Goal: Information Seeking & Learning: Find specific fact

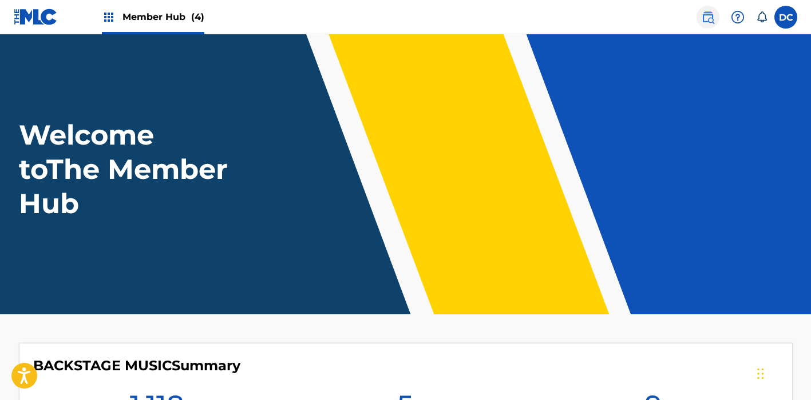
click at [708, 17] on img at bounding box center [708, 17] width 14 height 14
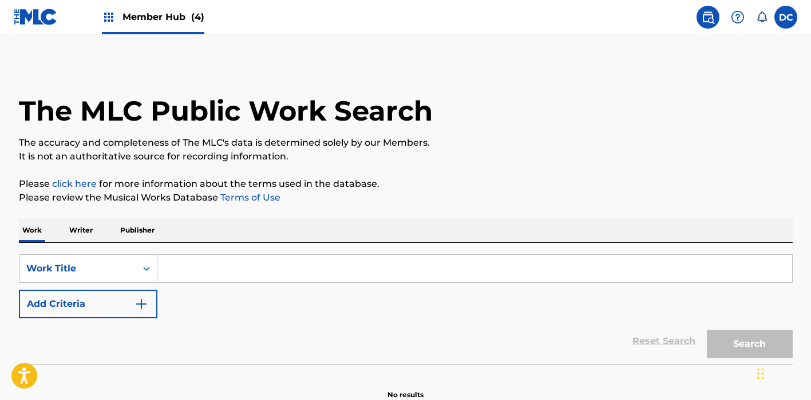
click at [80, 231] on p "Writer" at bounding box center [81, 231] width 30 height 24
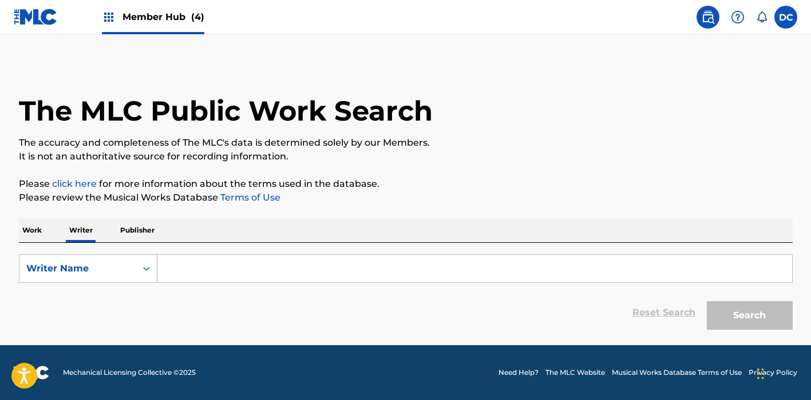
click at [201, 258] on input "Search Form" at bounding box center [474, 268] width 634 height 27
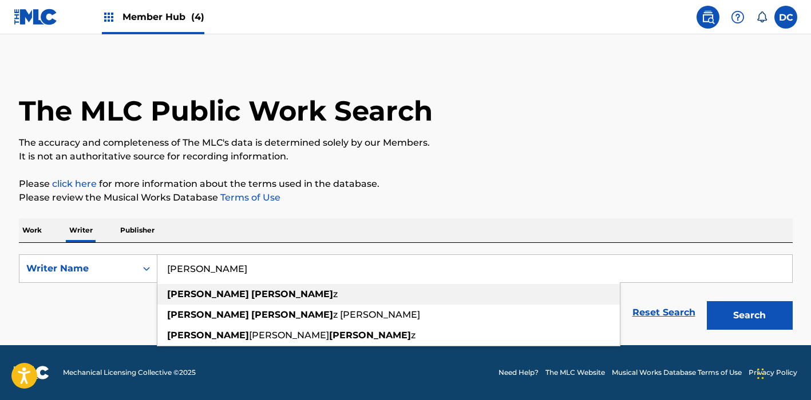
type input "[PERSON_NAME]"
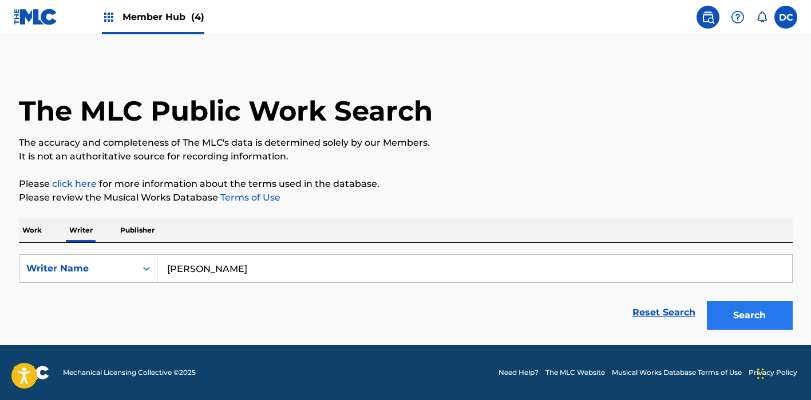
click at [728, 310] on button "Search" at bounding box center [749, 315] width 86 height 29
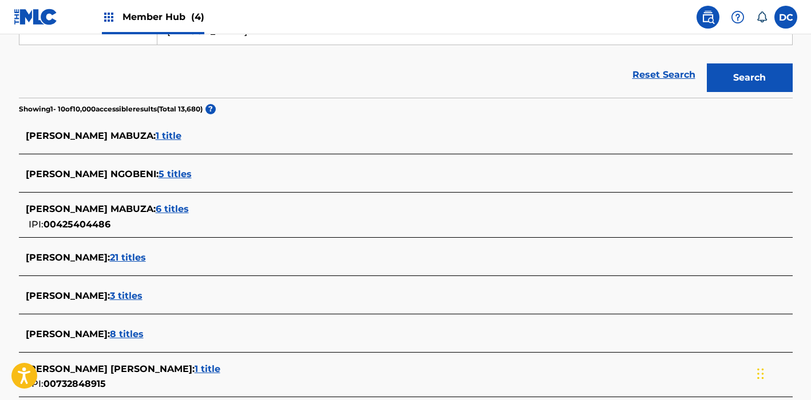
scroll to position [277, 0]
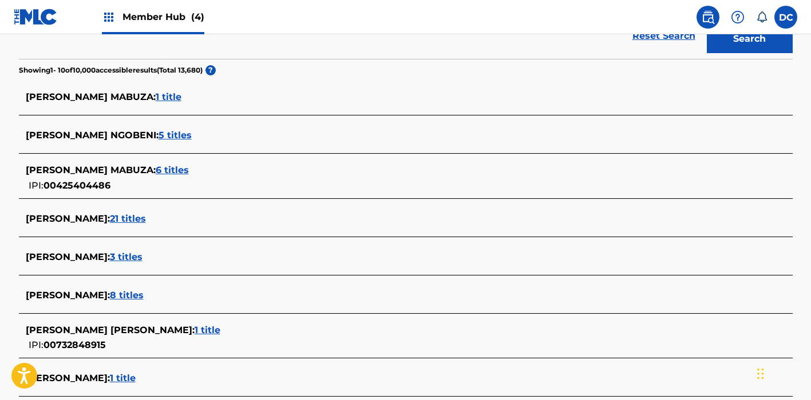
click at [138, 295] on span "8 titles" at bounding box center [127, 295] width 34 height 11
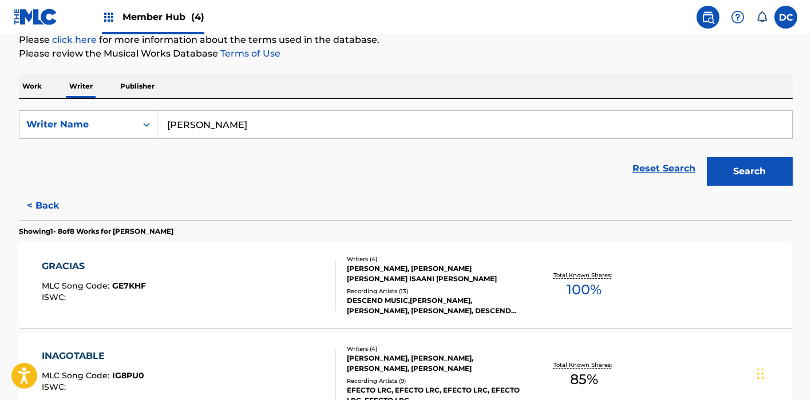
scroll to position [221, 0]
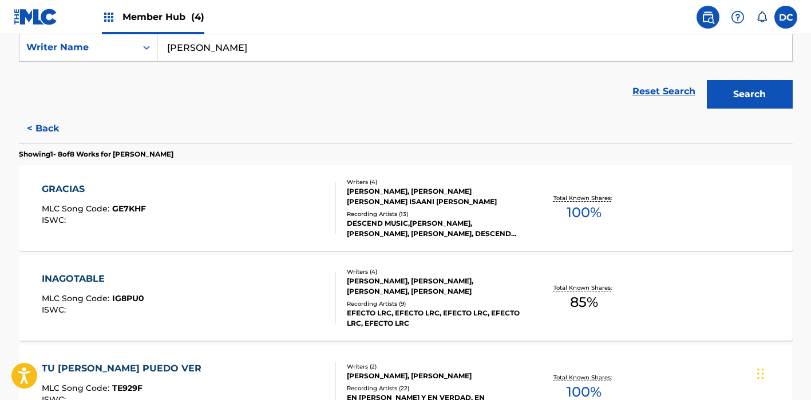
click at [297, 226] on div "GRACIAS MLC Song Code : GE7KHF ISWC :" at bounding box center [189, 207] width 294 height 51
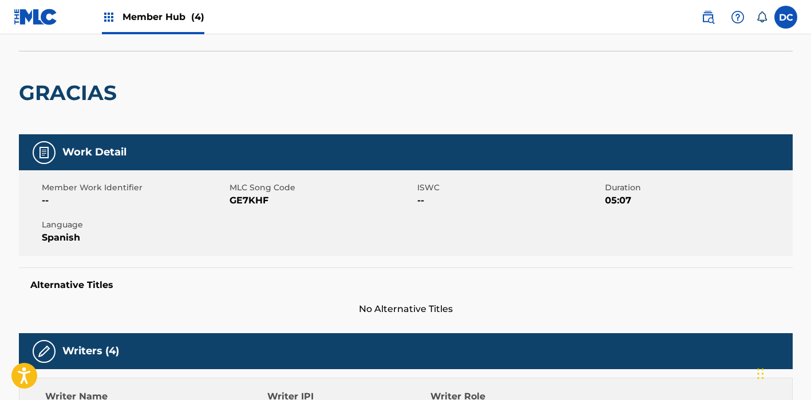
scroll to position [66, 0]
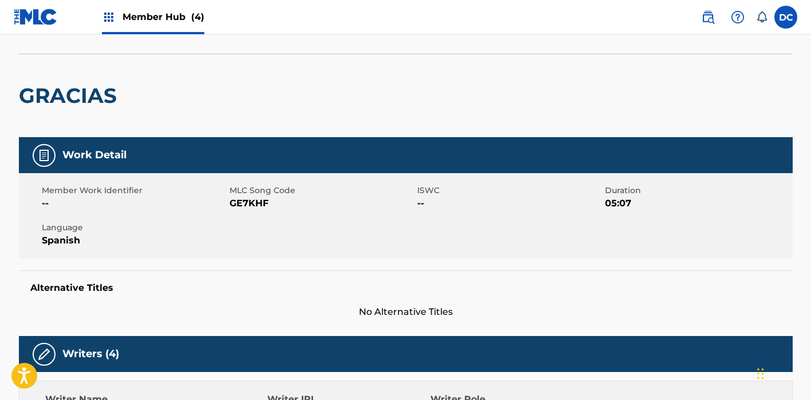
click at [253, 208] on span "GE7KHF" at bounding box center [321, 204] width 185 height 14
copy span "GE7KHF"
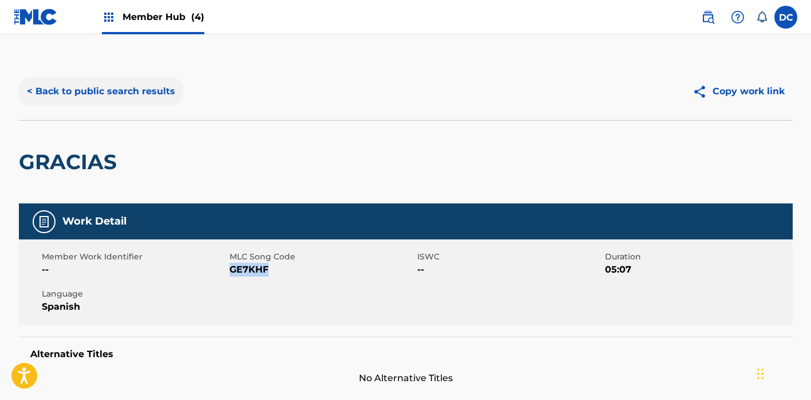
scroll to position [0, 0]
click at [154, 96] on button "< Back to public search results" at bounding box center [101, 91] width 164 height 29
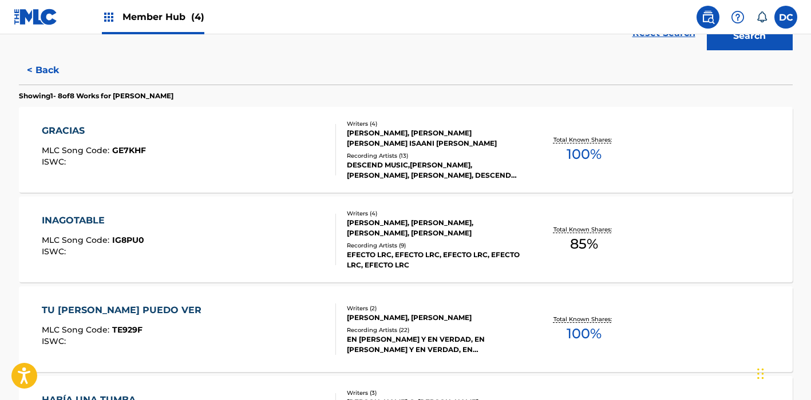
scroll to position [287, 0]
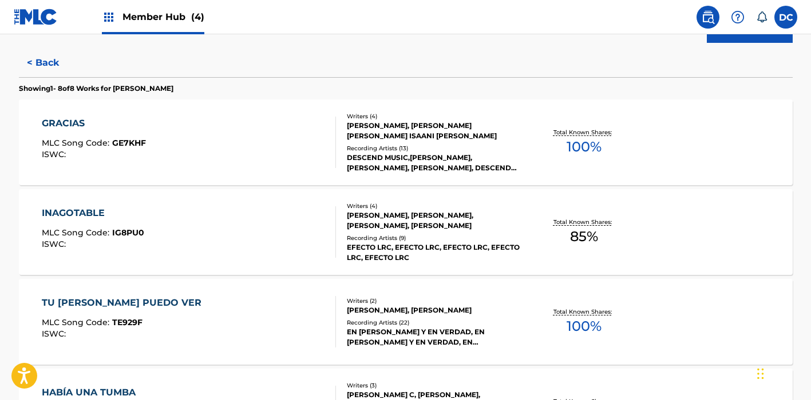
click at [267, 215] on div "INAGOTABLE MLC Song Code : IG8PU0 ISWC :" at bounding box center [189, 231] width 294 height 51
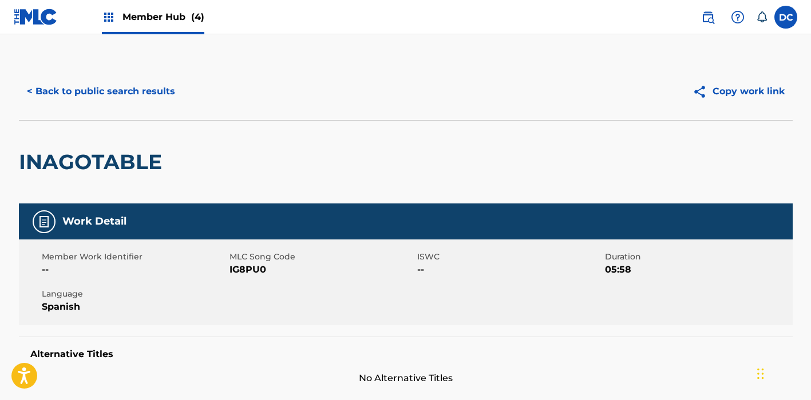
click at [252, 270] on span "IG8PU0" at bounding box center [321, 270] width 185 height 14
copy span "IG8PU0"
click at [143, 97] on button "< Back to public search results" at bounding box center [101, 91] width 164 height 29
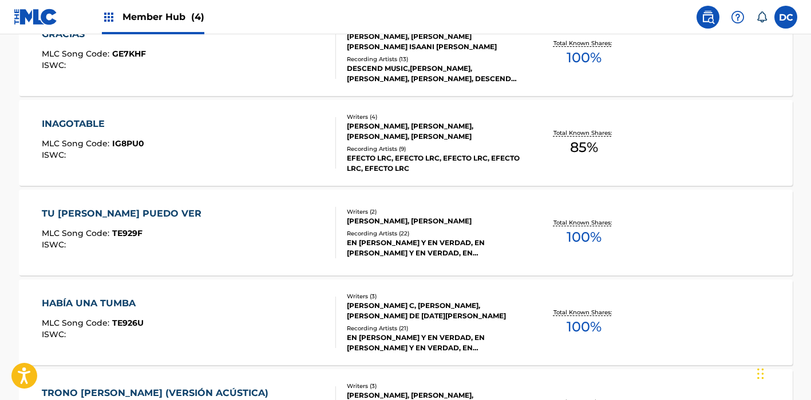
scroll to position [378, 0]
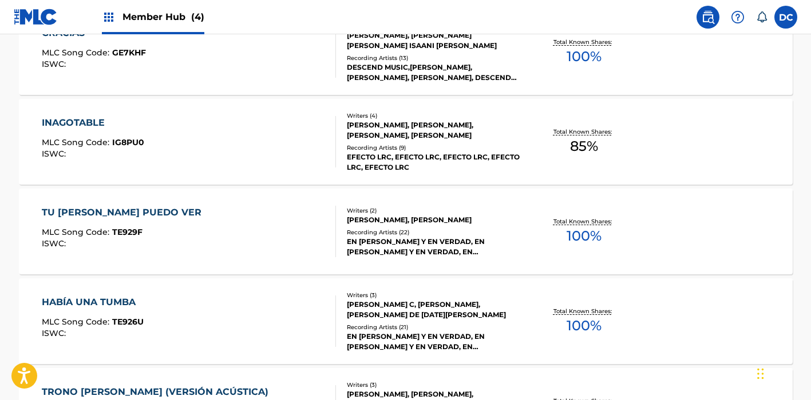
click at [248, 231] on div "TU GLORIA PUEDO VER MLC Song Code : TE929F ISWC :" at bounding box center [189, 231] width 294 height 51
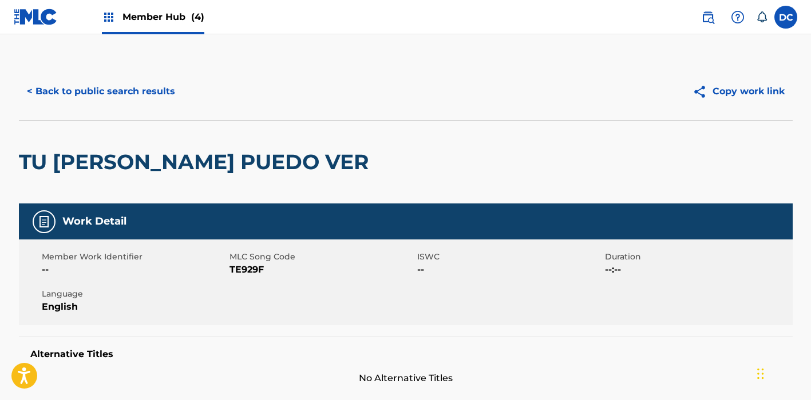
click at [249, 268] on span "TE929F" at bounding box center [321, 270] width 185 height 14
copy span "TE929F"
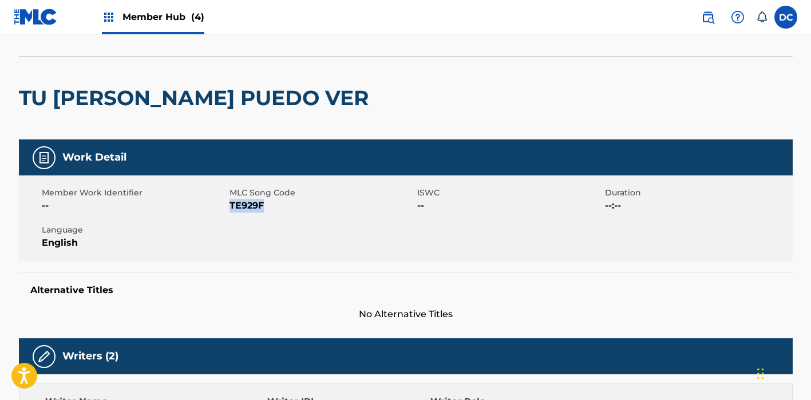
scroll to position [54, 0]
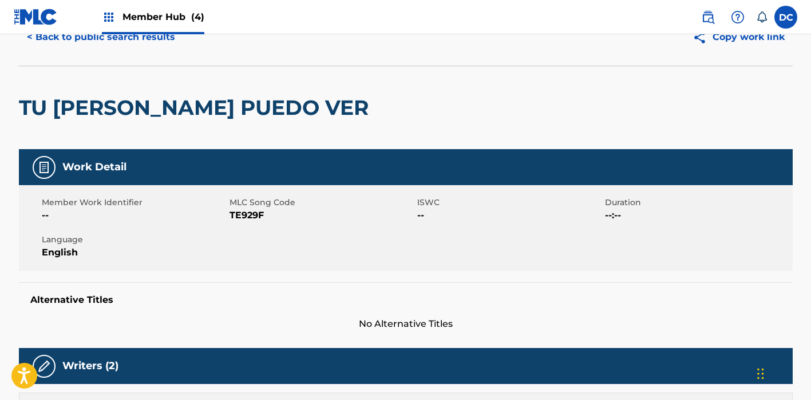
click at [252, 217] on span "TE929F" at bounding box center [321, 216] width 185 height 14
copy span "TE929F"
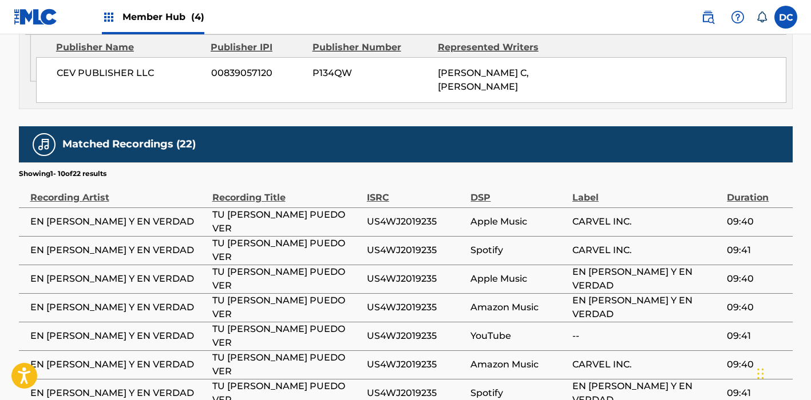
scroll to position [650, 0]
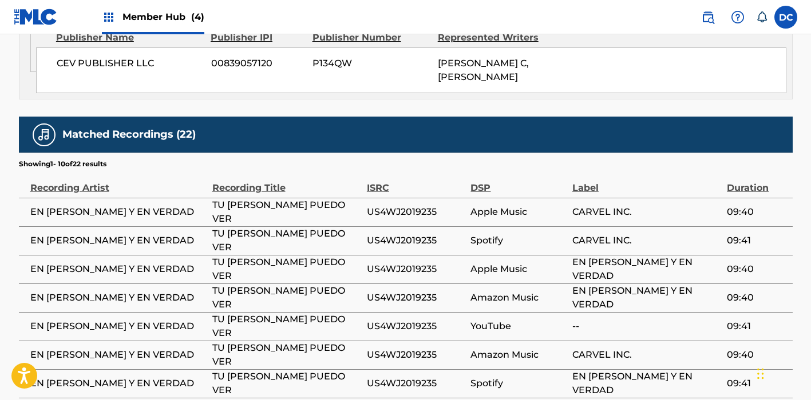
click at [431, 217] on span "US4WJ2019235" at bounding box center [416, 212] width 98 height 14
copy span "US4WJ2019235"
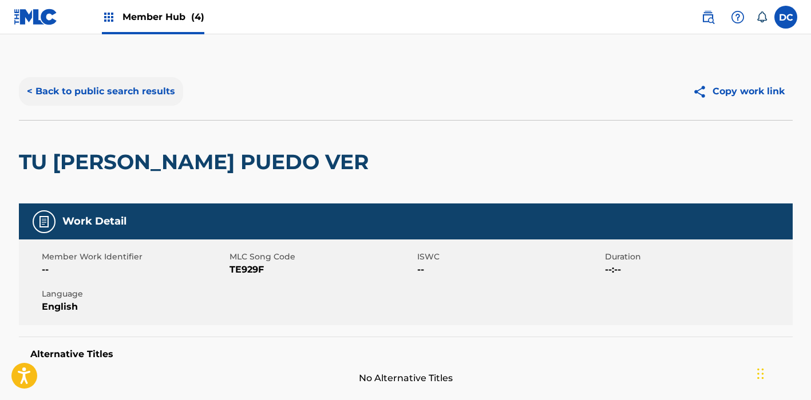
scroll to position [0, 0]
click at [168, 96] on button "< Back to public search results" at bounding box center [101, 91] width 164 height 29
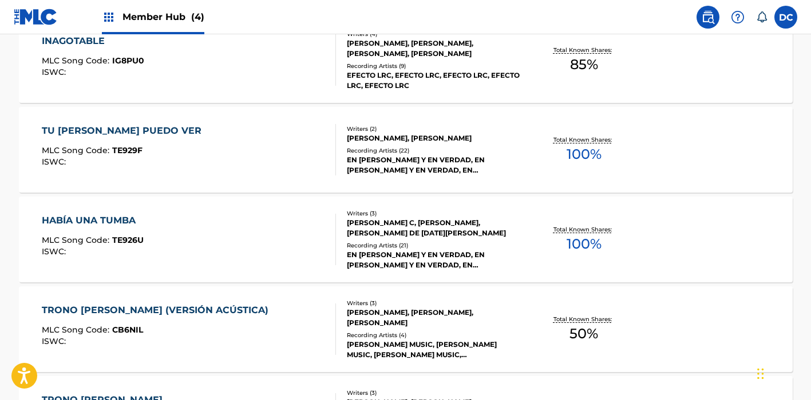
scroll to position [462, 0]
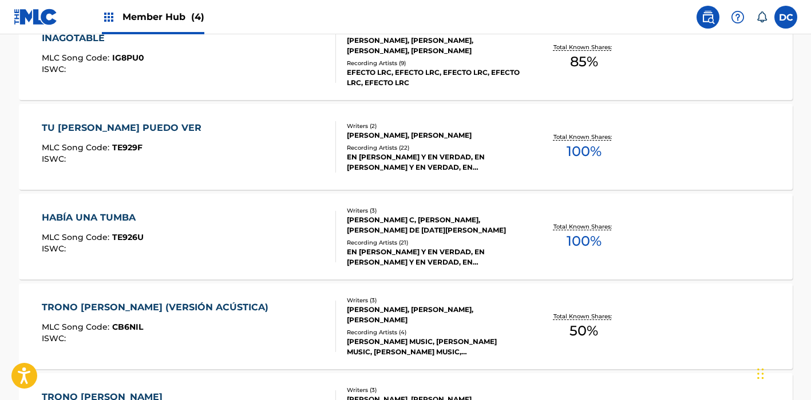
click at [291, 225] on div "HABÍA UNA TUMBA MLC Song Code : TE926U ISWC :" at bounding box center [189, 236] width 294 height 51
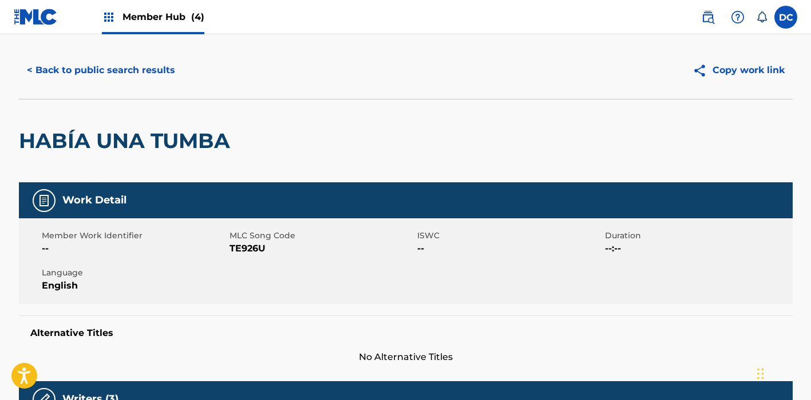
scroll to position [15, 0]
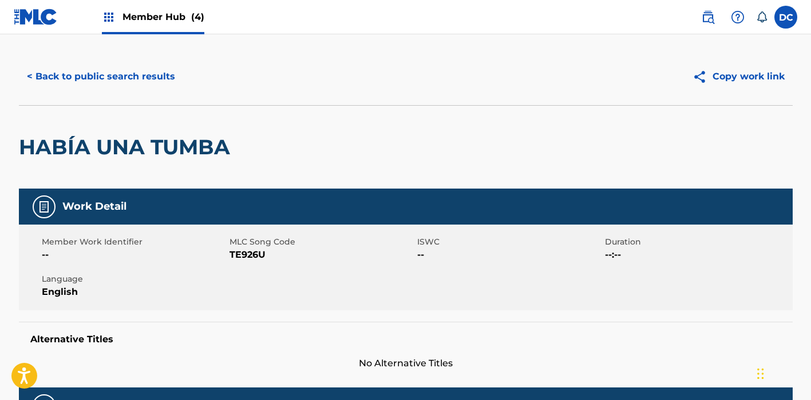
click at [255, 262] on div "Member Work Identifier -- MLC Song Code TE926U ISWC -- Duration --:-- Language …" at bounding box center [405, 268] width 773 height 86
click at [249, 256] on span "TE926U" at bounding box center [321, 255] width 185 height 14
copy span "TE926U"
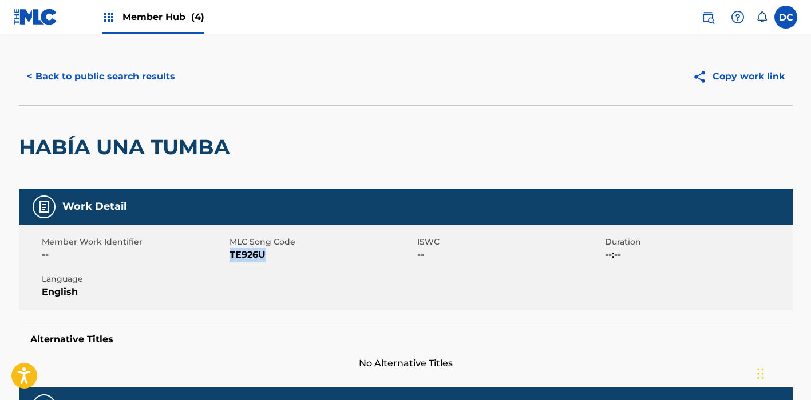
click at [252, 253] on span "TE926U" at bounding box center [321, 255] width 185 height 14
copy span "TE926U"
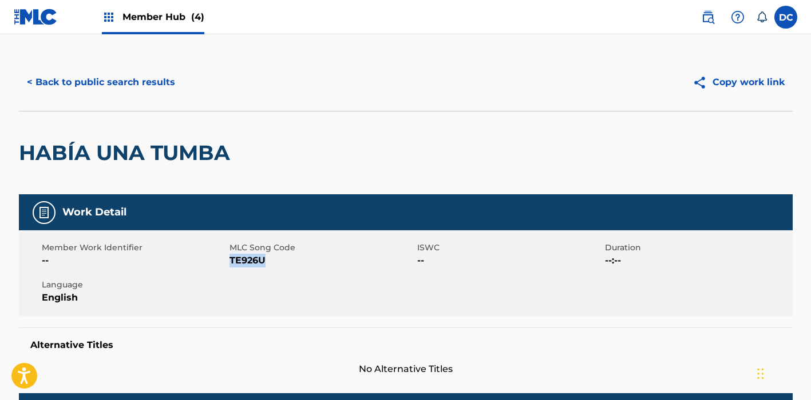
scroll to position [0, 0]
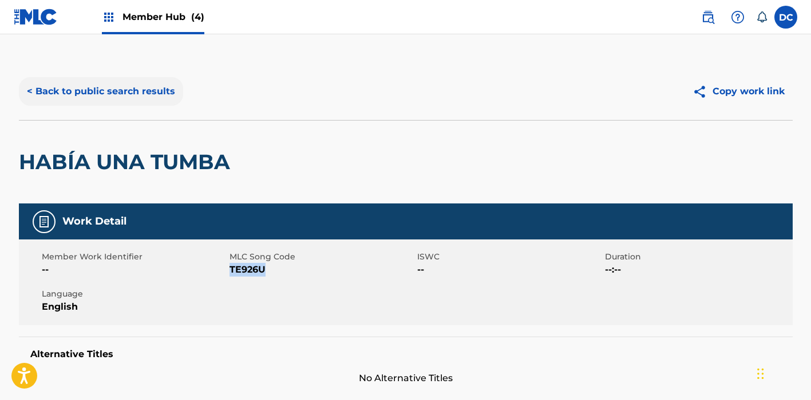
click at [157, 96] on button "< Back to public search results" at bounding box center [101, 91] width 164 height 29
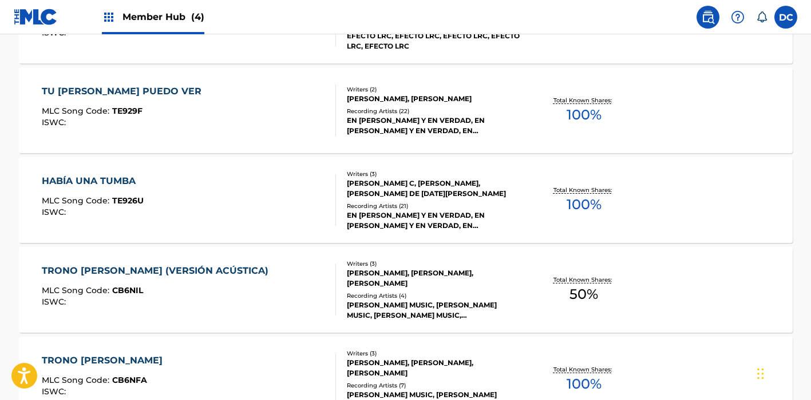
scroll to position [499, 0]
click at [298, 268] on div "TRONO DE GRACIA (VERSIÓN ACÚSTICA) MLC Song Code : CB6NIL ISWC :" at bounding box center [189, 289] width 294 height 51
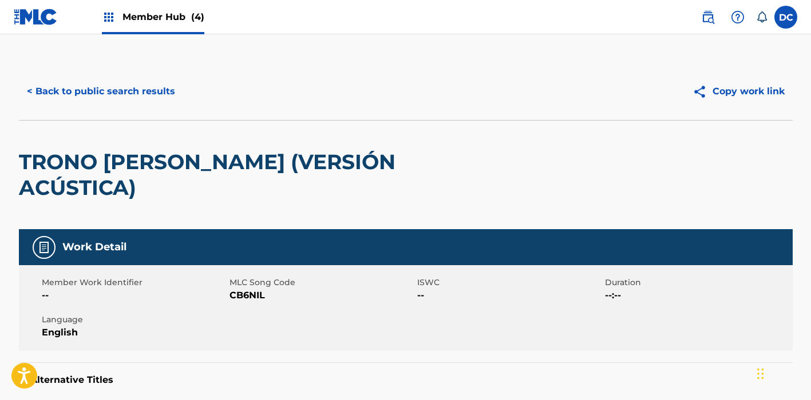
click at [261, 289] on span "CB6NIL" at bounding box center [321, 296] width 185 height 14
click at [251, 289] on span "CB6NIL" at bounding box center [321, 296] width 185 height 14
copy span "CB6NIL"
click at [166, 93] on button "< Back to public search results" at bounding box center [101, 91] width 164 height 29
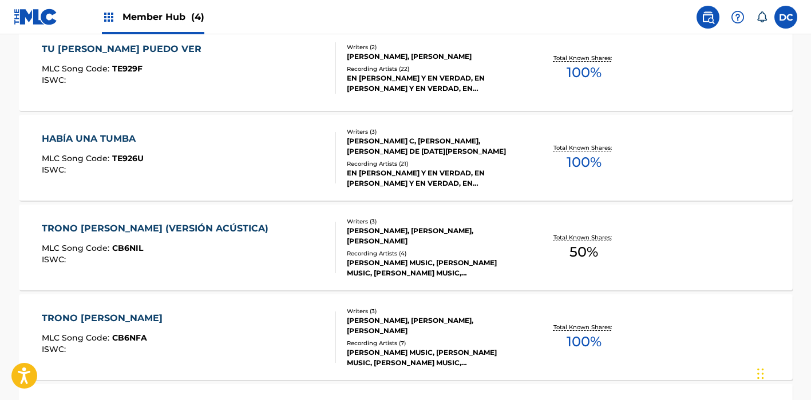
scroll to position [543, 0]
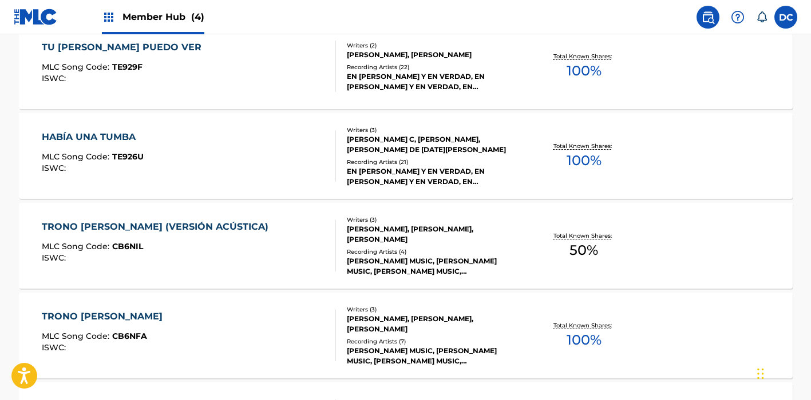
click at [281, 237] on div "TRONO DE GRACIA (VERSIÓN ACÚSTICA) MLC Song Code : CB6NIL ISWC :" at bounding box center [189, 245] width 294 height 51
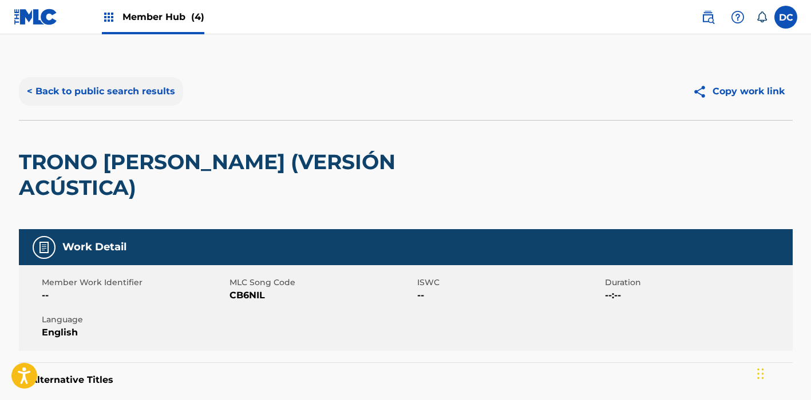
click at [144, 97] on button "< Back to public search results" at bounding box center [101, 91] width 164 height 29
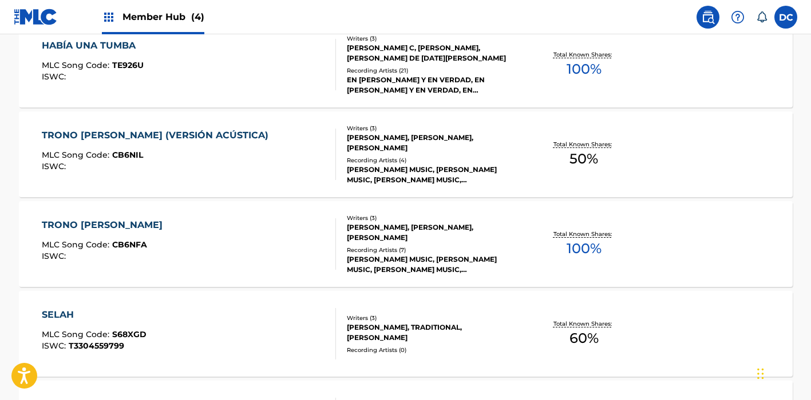
scroll to position [635, 0]
click at [237, 225] on div "TRONO DE GRACIA MLC Song Code : CB6NFA ISWC :" at bounding box center [189, 243] width 294 height 51
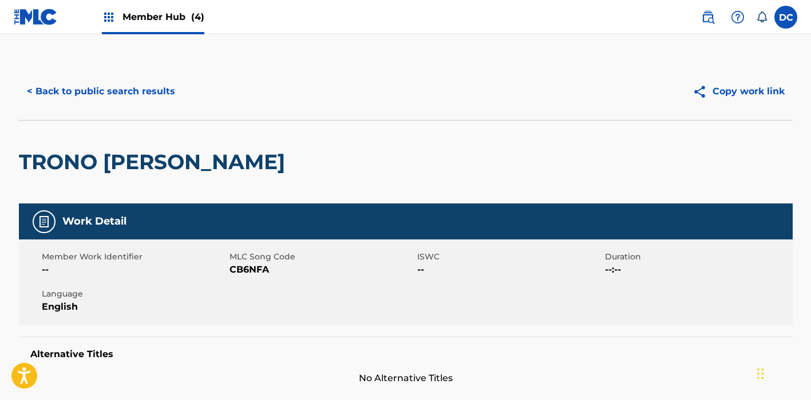
click at [260, 265] on span "CB6NFA" at bounding box center [321, 270] width 185 height 14
copy span "CB6NFA"
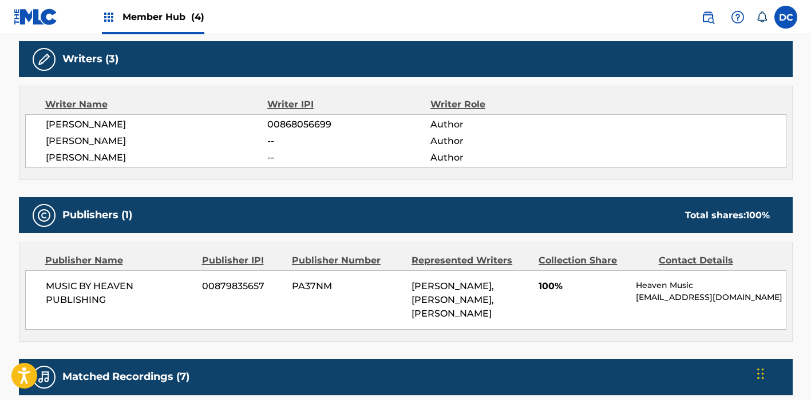
scroll to position [50, 0]
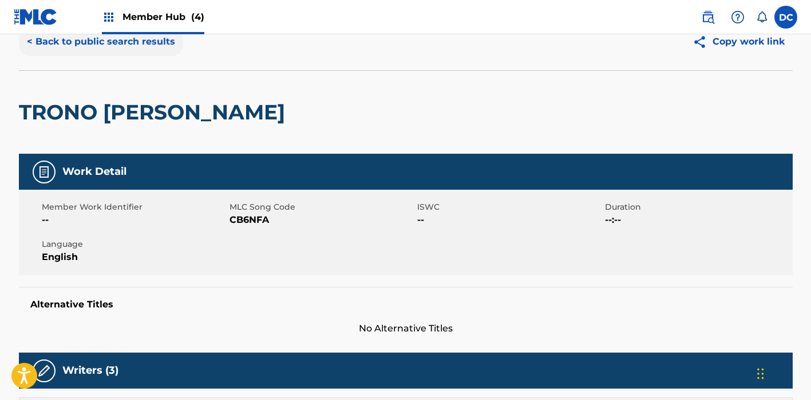
click at [128, 49] on button "< Back to public search results" at bounding box center [101, 41] width 164 height 29
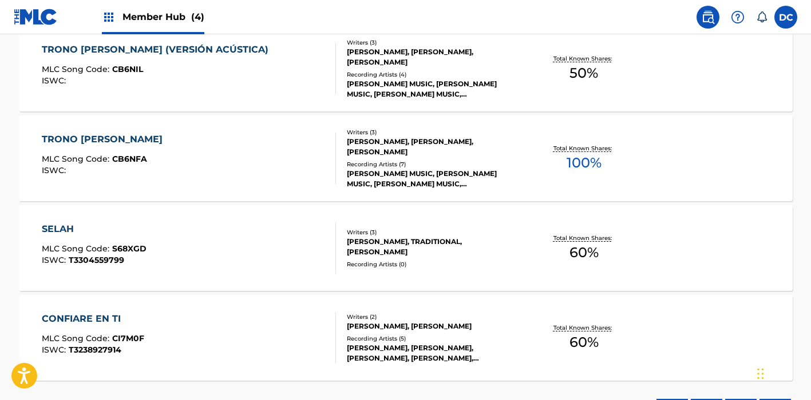
scroll to position [750, 0]
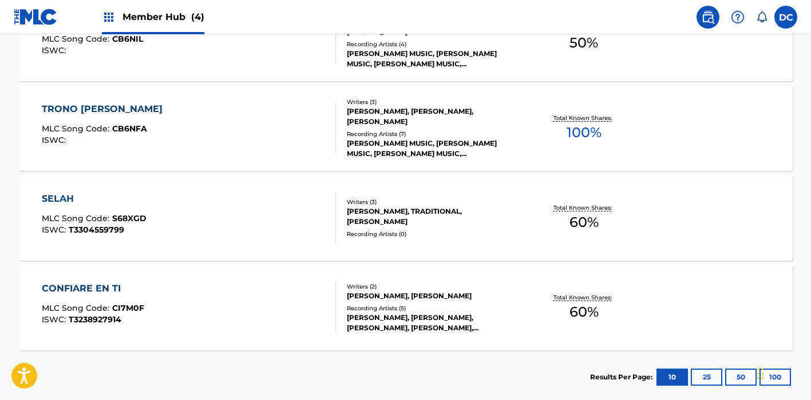
click at [280, 199] on div "SELAH MLC Song Code : S68XGD ISWC : T3304559799" at bounding box center [189, 217] width 294 height 51
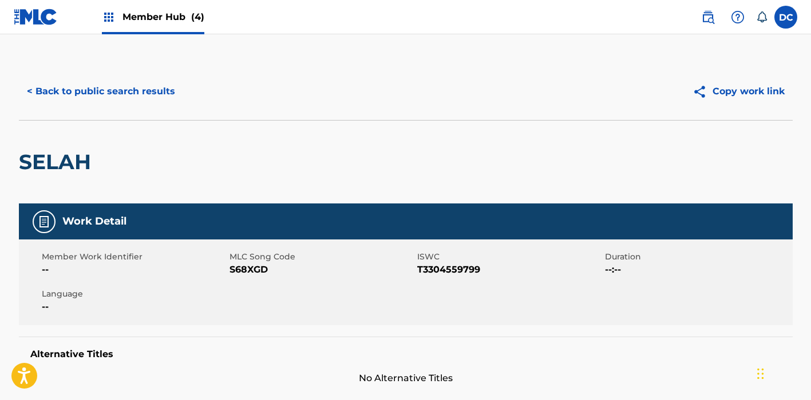
click at [256, 264] on span "S68XGD" at bounding box center [321, 270] width 185 height 14
copy span "S68XGD"
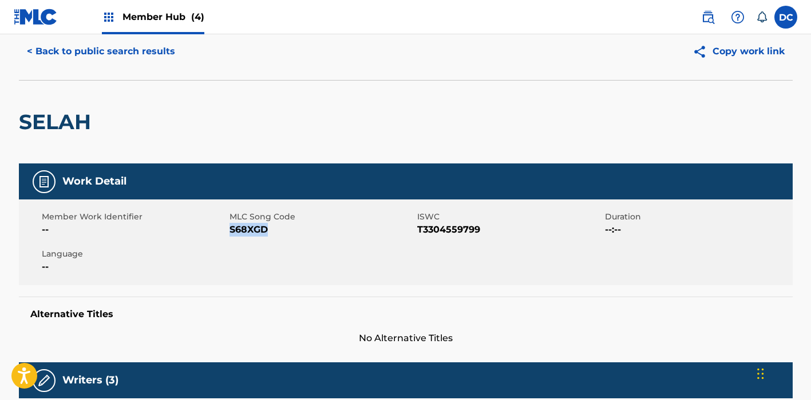
scroll to position [26, 0]
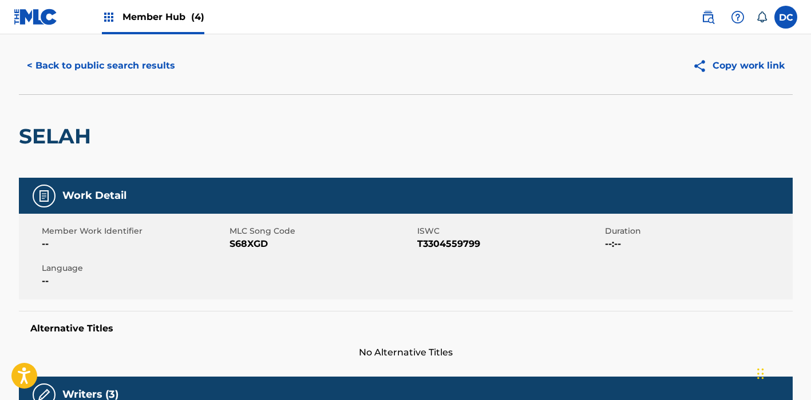
click at [444, 244] on span "T3304559799" at bounding box center [509, 244] width 185 height 14
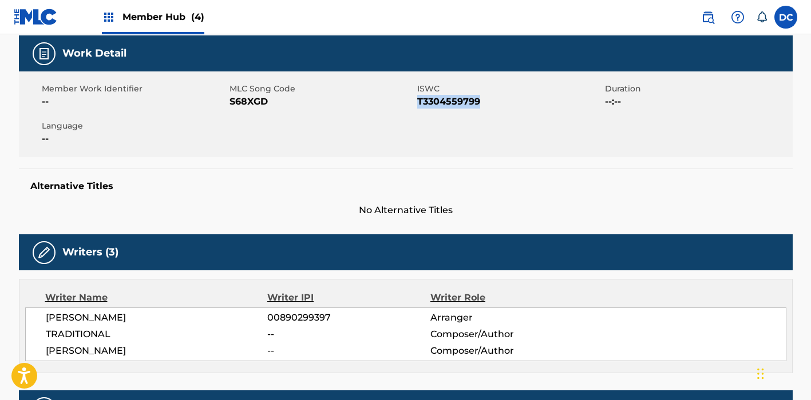
scroll to position [154, 0]
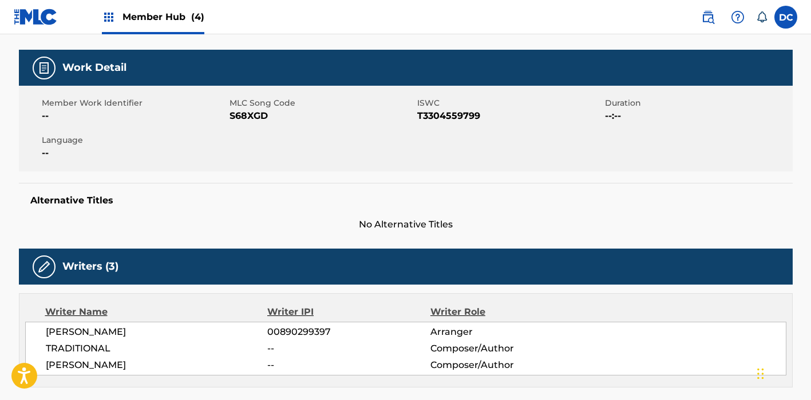
click at [249, 115] on span "S68XGD" at bounding box center [321, 116] width 185 height 14
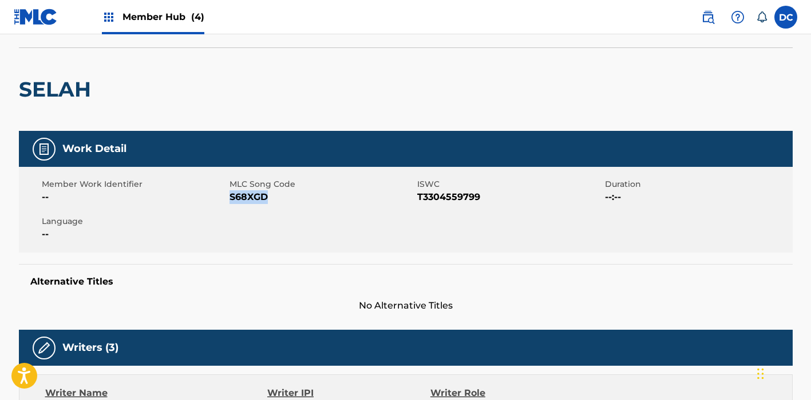
scroll to position [69, 0]
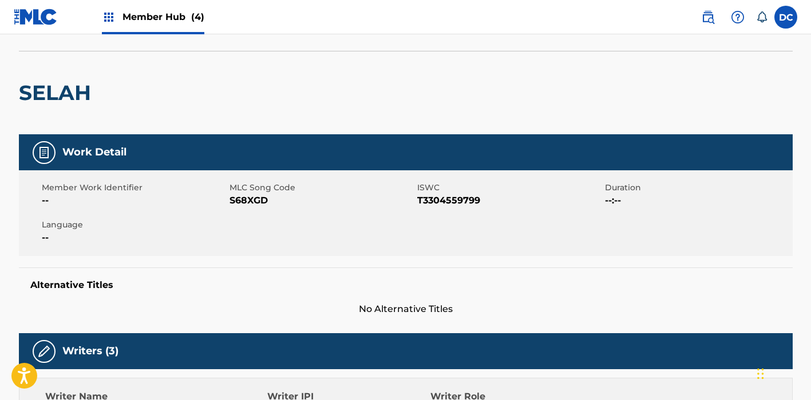
click at [253, 196] on span "S68XGD" at bounding box center [321, 201] width 185 height 14
click at [464, 202] on span "T3304559799" at bounding box center [509, 201] width 185 height 14
click at [449, 198] on span "T3304559799" at bounding box center [509, 201] width 185 height 14
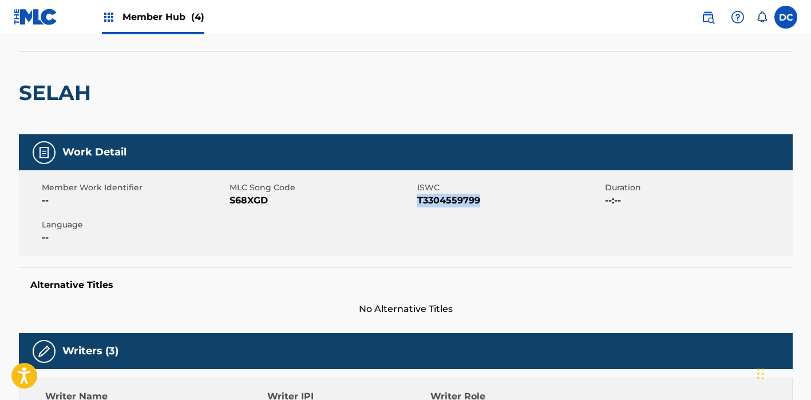
click at [449, 198] on span "T3304559799" at bounding box center [509, 201] width 185 height 14
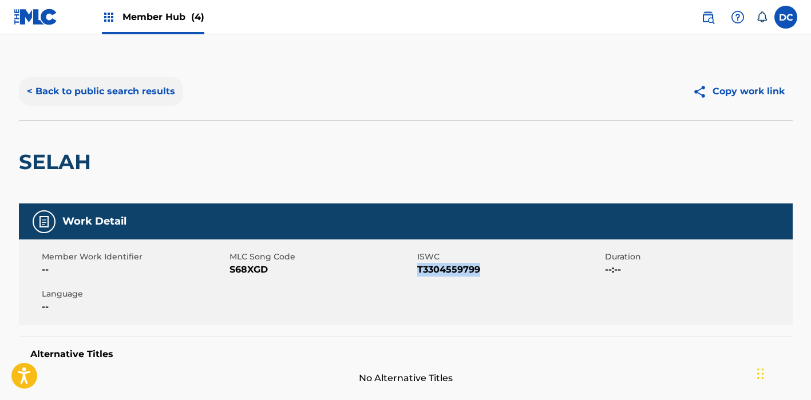
scroll to position [0, 0]
click at [159, 92] on button "< Back to public search results" at bounding box center [101, 91] width 164 height 29
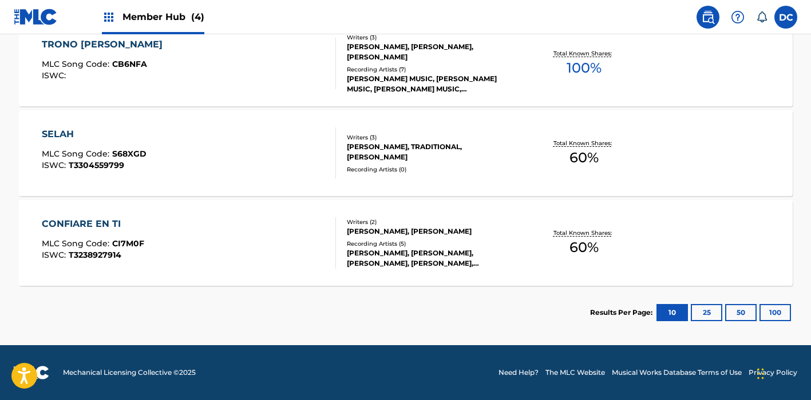
scroll to position [815, 0]
click at [244, 254] on div "CONFIARE EN TI MLC Song Code : CI7M0F ISWC : T3238927914" at bounding box center [189, 242] width 294 height 51
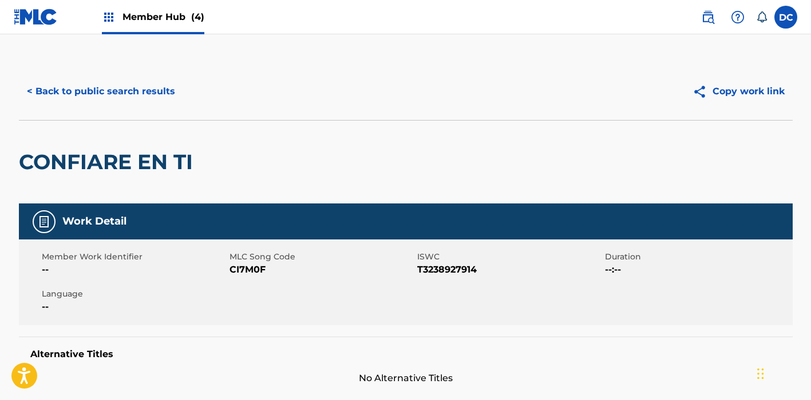
click at [250, 268] on span "CI7M0F" at bounding box center [321, 270] width 185 height 14
click at [257, 267] on span "CI7M0F" at bounding box center [321, 270] width 185 height 14
click at [444, 270] on span "T3238927914" at bounding box center [509, 270] width 185 height 14
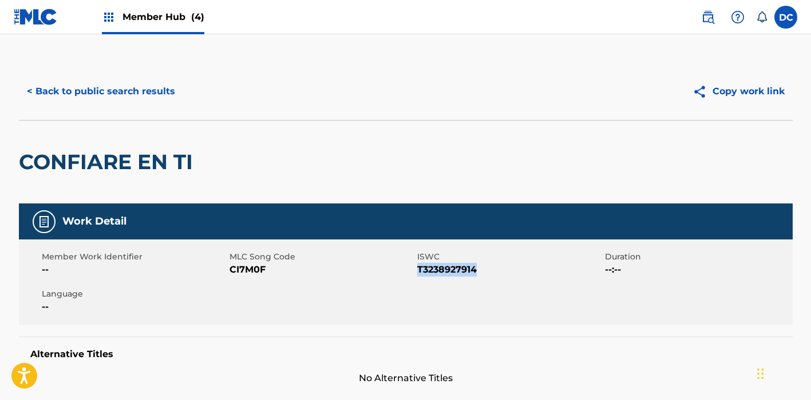
click at [444, 270] on span "T3238927914" at bounding box center [509, 270] width 185 height 14
click at [133, 94] on button "< Back to public search results" at bounding box center [101, 91] width 164 height 29
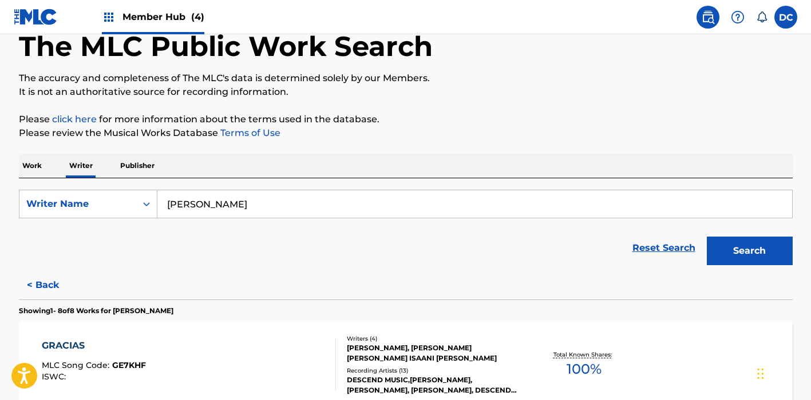
scroll to position [65, 0]
click at [50, 279] on button "< Back" at bounding box center [53, 285] width 69 height 29
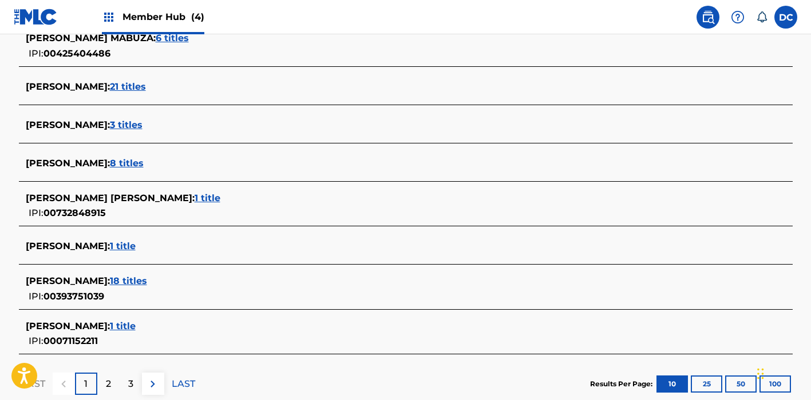
scroll to position [412, 0]
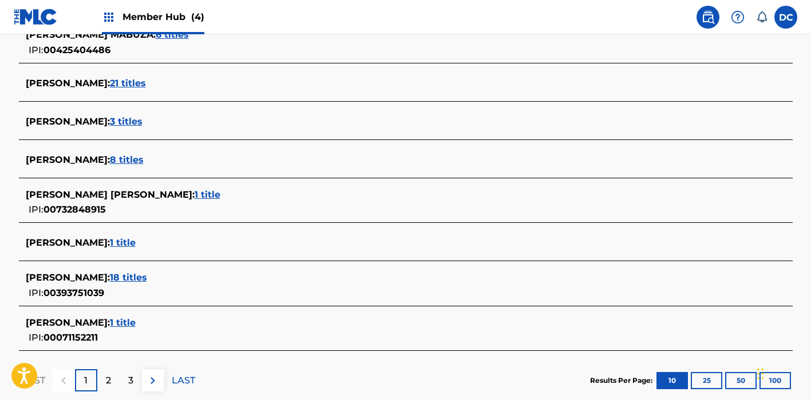
click at [142, 122] on span "3 titles" at bounding box center [126, 121] width 33 height 11
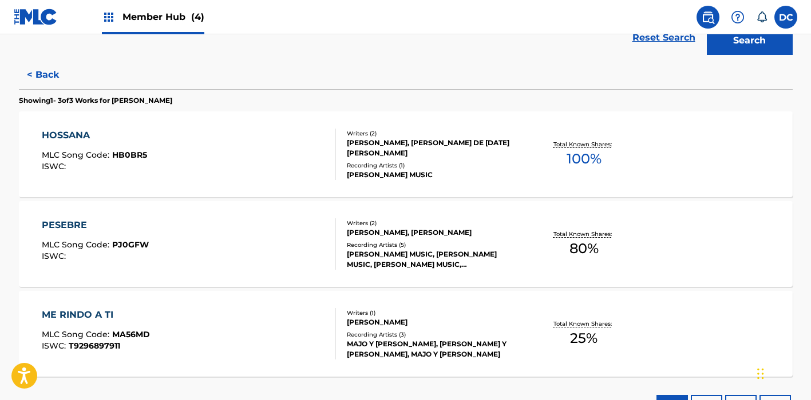
scroll to position [273, 0]
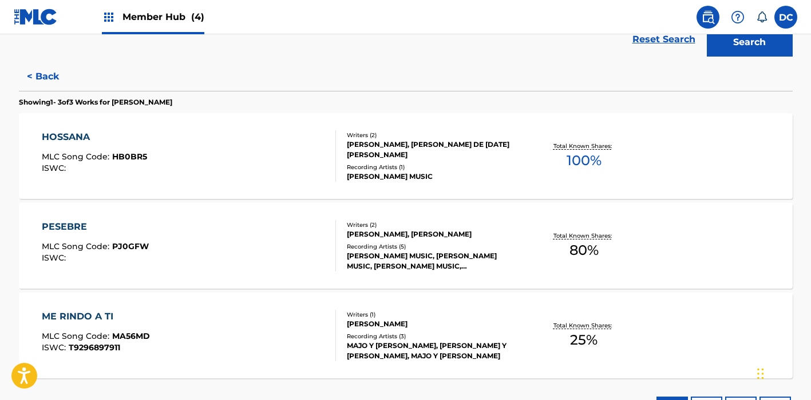
click at [284, 168] on div "HOSSANA MLC Song Code : HB0BR5 ISWC :" at bounding box center [189, 155] width 294 height 51
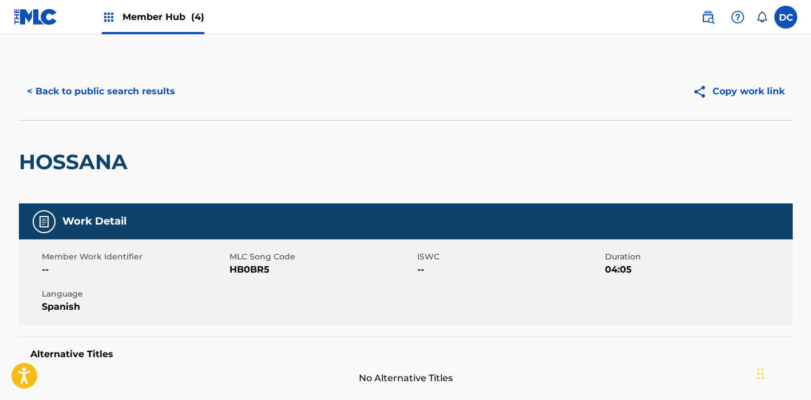
click at [244, 263] on span "MLC Song Code" at bounding box center [321, 257] width 185 height 12
click at [247, 267] on span "HB0BR5" at bounding box center [321, 270] width 185 height 14
click at [118, 89] on button "< Back to public search results" at bounding box center [101, 91] width 164 height 29
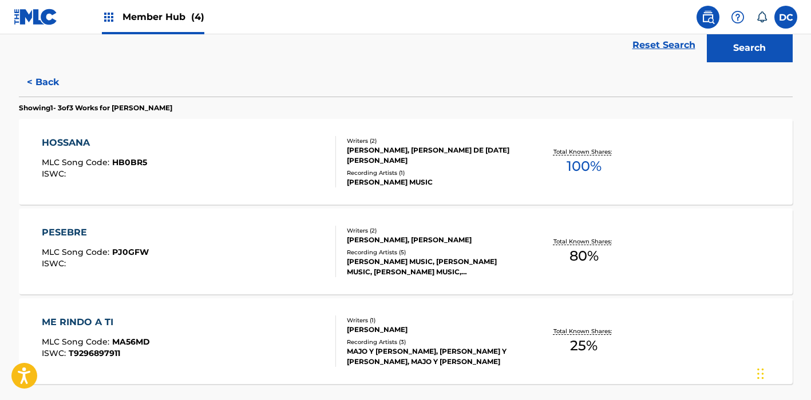
scroll to position [294, 0]
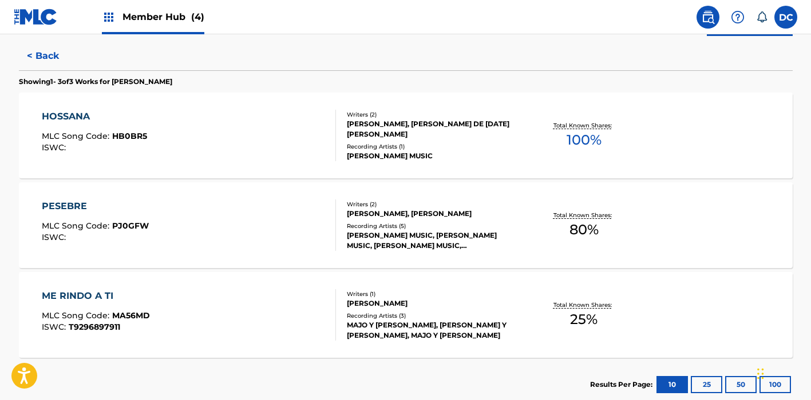
click at [234, 214] on div "PESEBRE MLC Song Code : PJ0GFW ISWC :" at bounding box center [189, 225] width 294 height 51
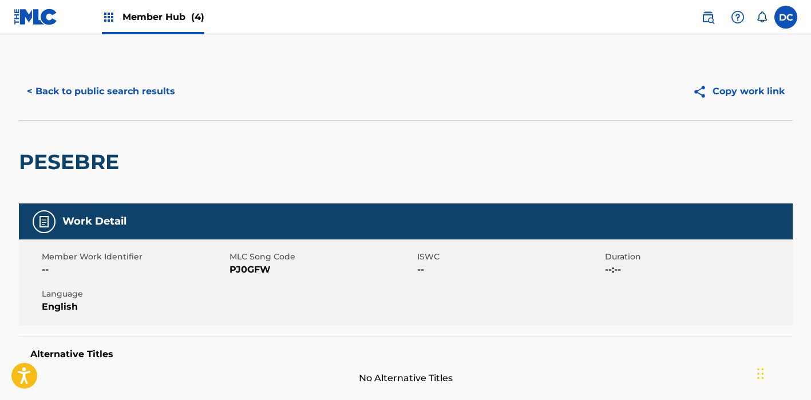
click at [245, 269] on span "PJ0GFW" at bounding box center [321, 270] width 185 height 14
click at [156, 94] on button "< Back to public search results" at bounding box center [101, 91] width 164 height 29
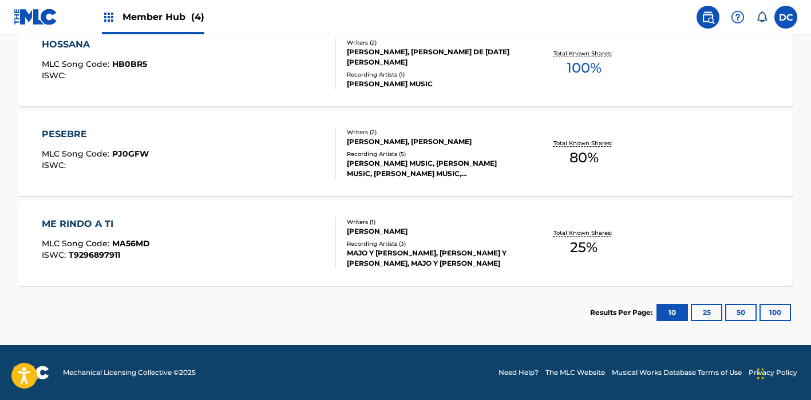
scroll to position [366, 0]
click at [217, 231] on div "ME RINDO A TI MLC Song Code : MA56MD ISWC : T9296897911" at bounding box center [189, 242] width 294 height 51
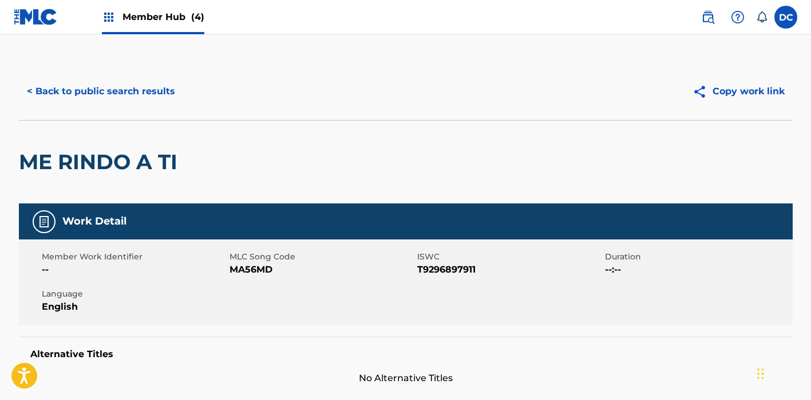
click at [250, 263] on span "MLC Song Code" at bounding box center [321, 257] width 185 height 12
click at [251, 267] on span "MA56MD" at bounding box center [321, 270] width 185 height 14
click at [161, 91] on button "< Back to public search results" at bounding box center [101, 91] width 164 height 29
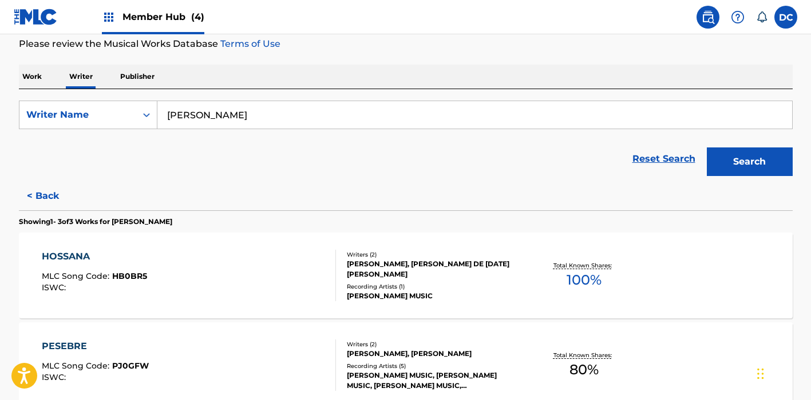
scroll to position [149, 0]
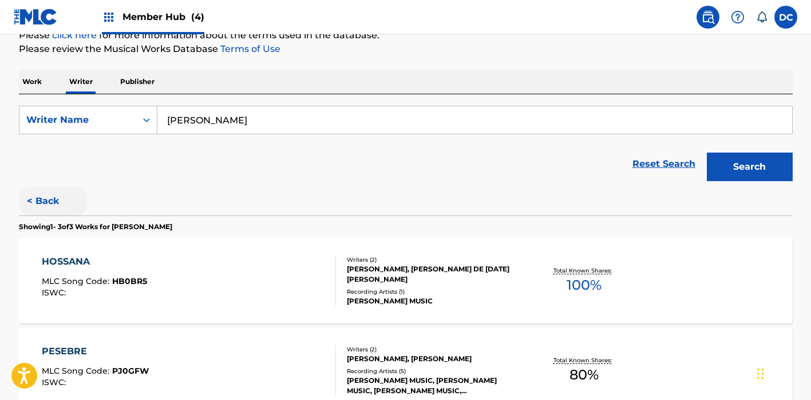
click at [55, 194] on button "< Back" at bounding box center [53, 201] width 69 height 29
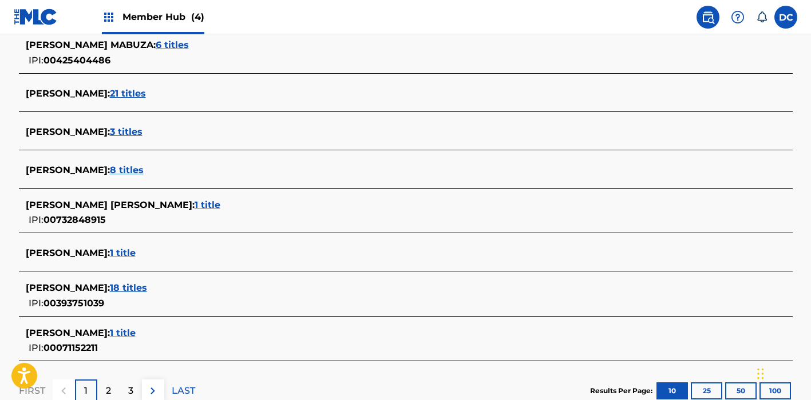
scroll to position [408, 0]
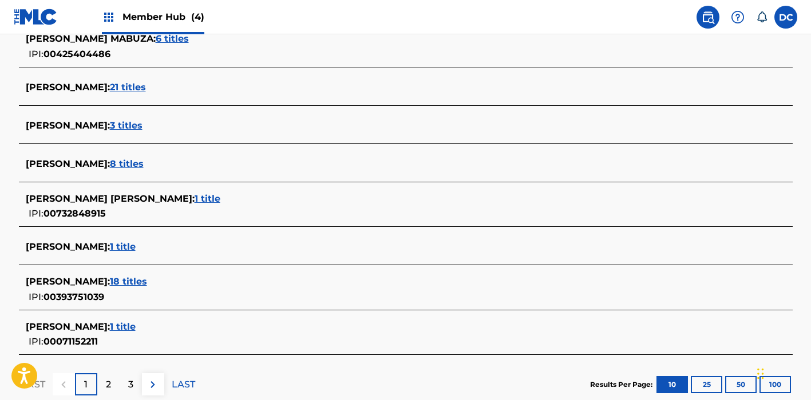
click at [147, 284] on span "18 titles" at bounding box center [128, 281] width 37 height 11
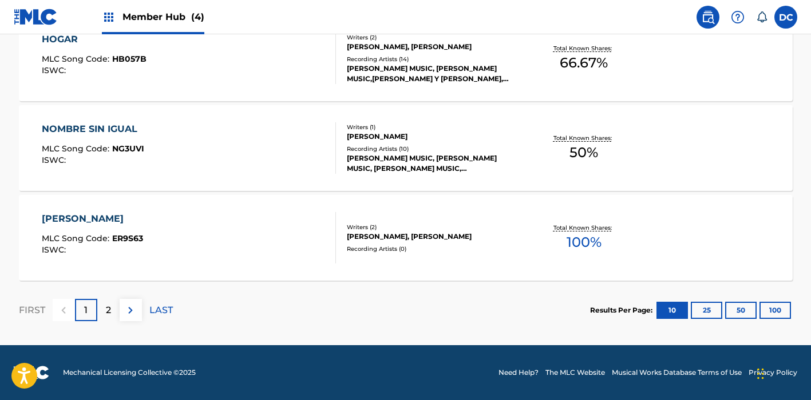
scroll to position [1000, 0]
click at [706, 308] on button "25" at bounding box center [705, 310] width 31 height 17
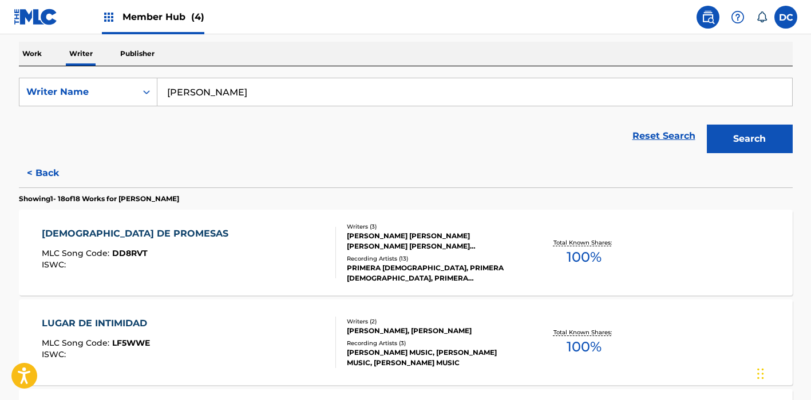
scroll to position [178, 0]
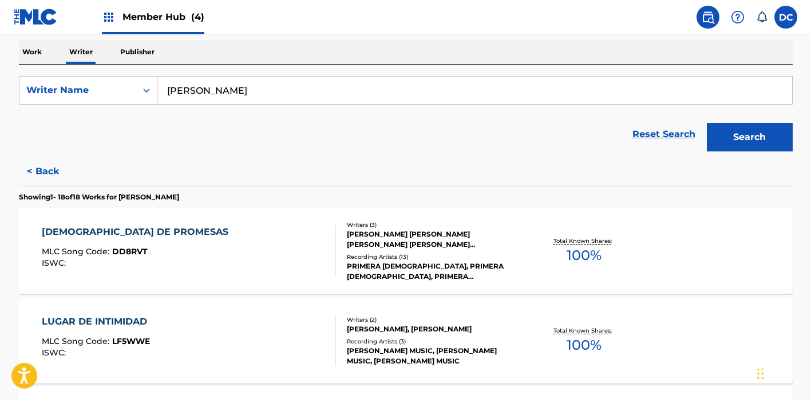
click at [235, 244] on div "DIOS DE PROMESAS MLC Song Code : DD8RVT ISWC :" at bounding box center [189, 250] width 294 height 51
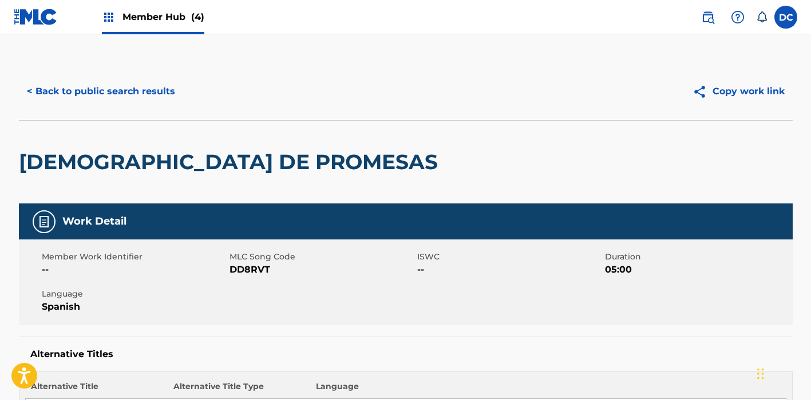
click at [250, 276] on span "DD8RVT" at bounding box center [321, 270] width 185 height 14
click at [248, 269] on span "DD8RVT" at bounding box center [321, 270] width 185 height 14
click at [145, 94] on button "< Back to public search results" at bounding box center [101, 91] width 164 height 29
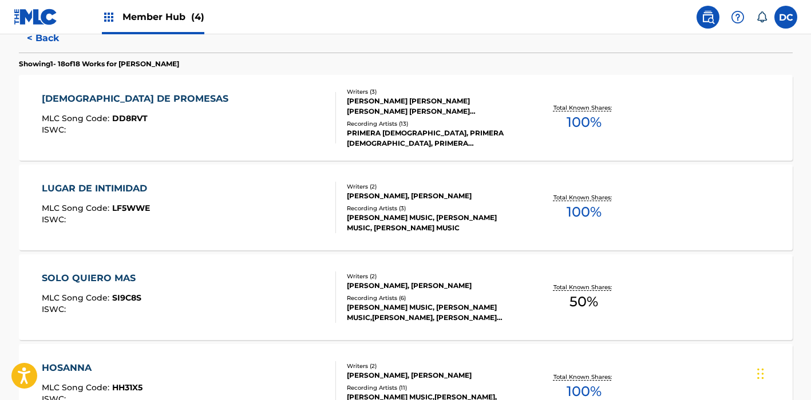
scroll to position [313, 0]
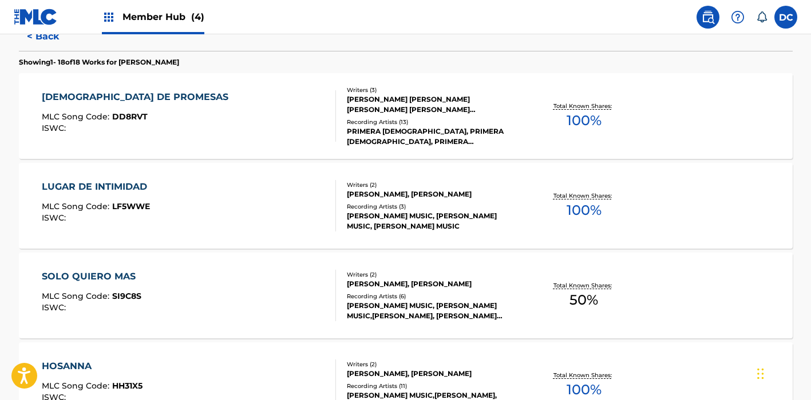
click at [240, 201] on div "LUGAR DE INTIMIDAD MLC Song Code : LF5WWE ISWC :" at bounding box center [189, 205] width 294 height 51
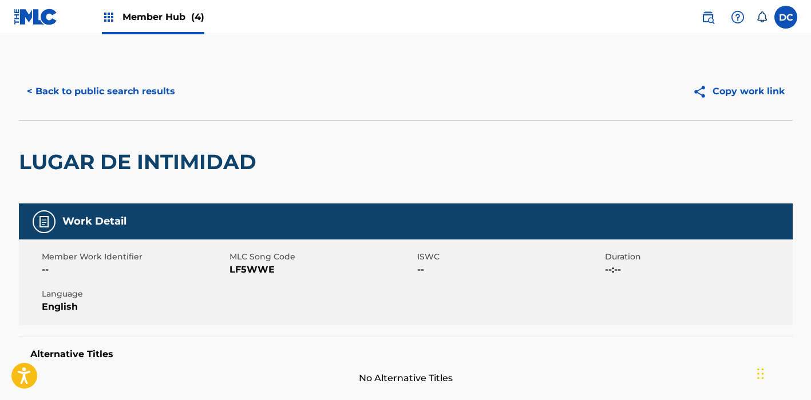
click at [252, 268] on span "LF5WWE" at bounding box center [321, 270] width 185 height 14
click at [158, 100] on button "< Back to public search results" at bounding box center [101, 91] width 164 height 29
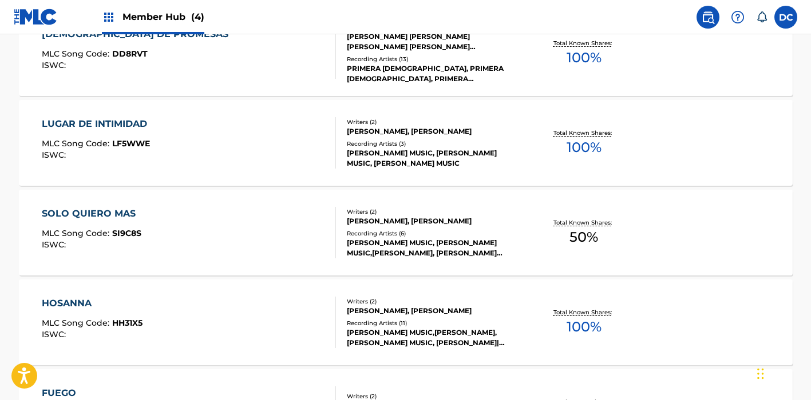
scroll to position [394, 0]
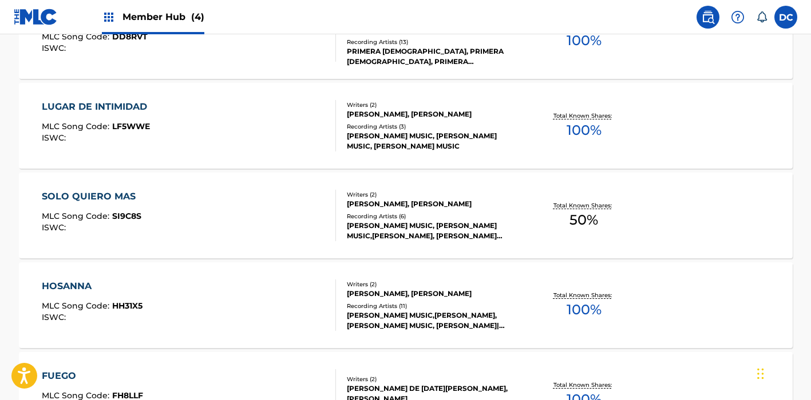
click at [241, 213] on div "SOLO QUIERO MAS MLC Song Code : SI9C8S ISWC :" at bounding box center [189, 215] width 294 height 51
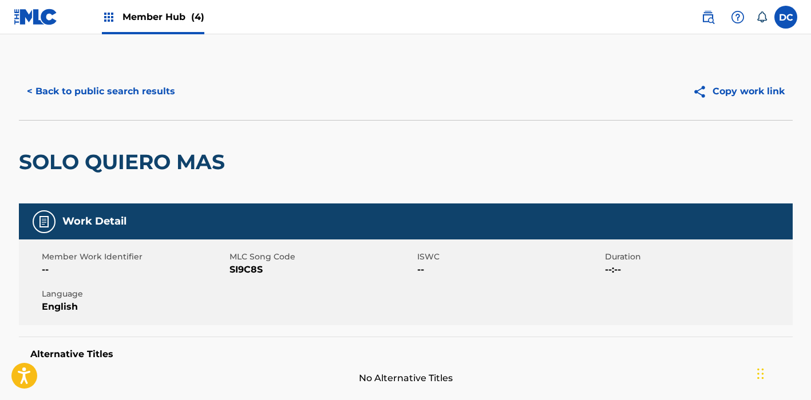
click at [251, 270] on span "SI9C8S" at bounding box center [321, 270] width 185 height 14
click at [138, 90] on button "< Back to public search results" at bounding box center [101, 91] width 164 height 29
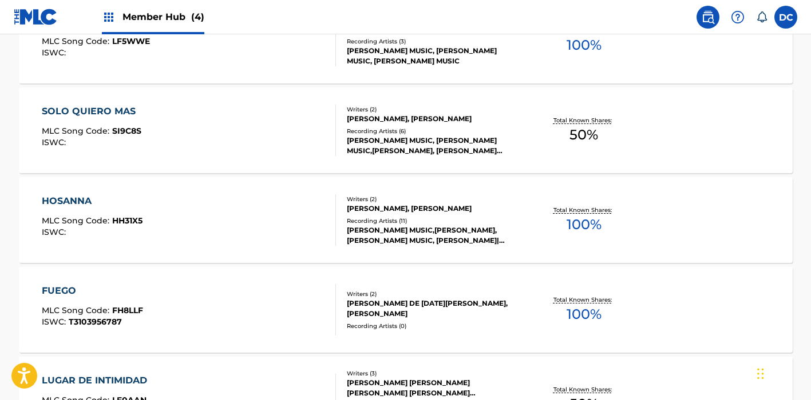
scroll to position [481, 0]
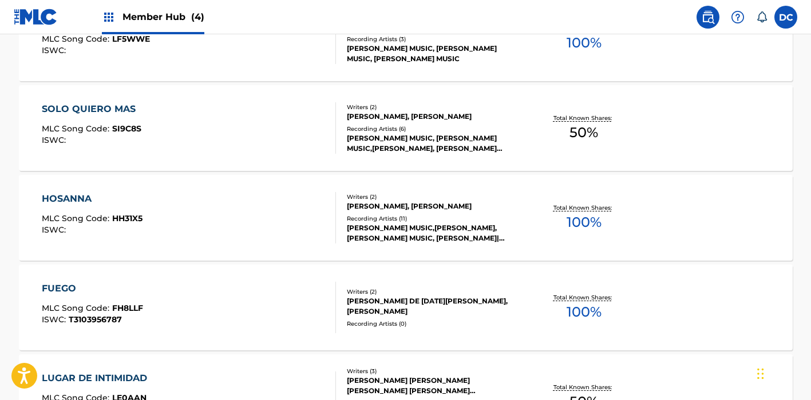
click at [299, 209] on div "HOSANNA MLC Song Code : HH31X5 ISWC :" at bounding box center [189, 217] width 294 height 51
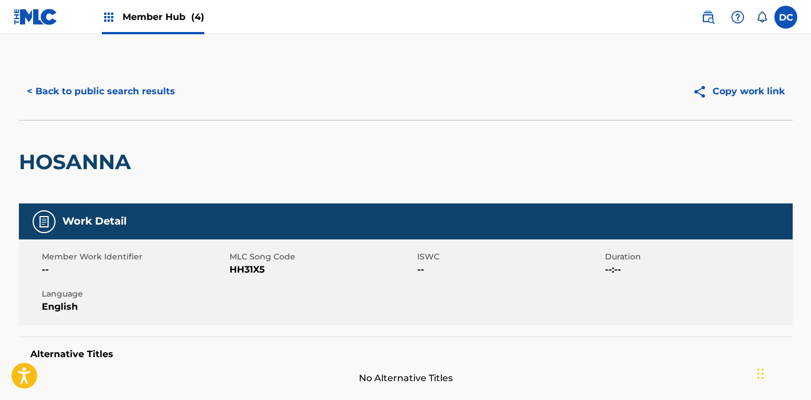
click at [256, 271] on span "HH31X5" at bounding box center [321, 270] width 185 height 14
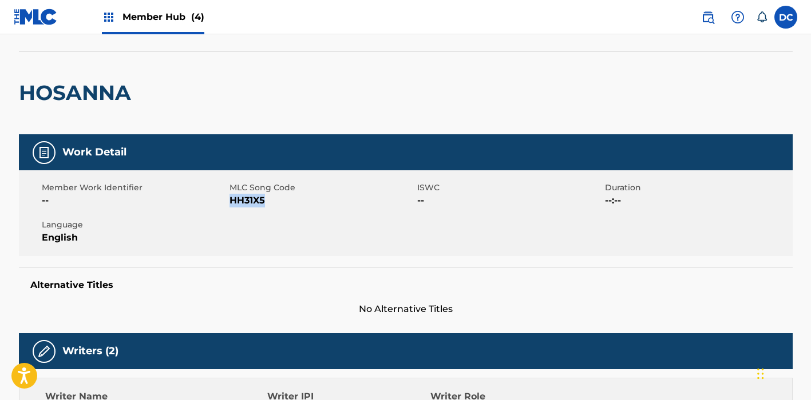
scroll to position [15, 0]
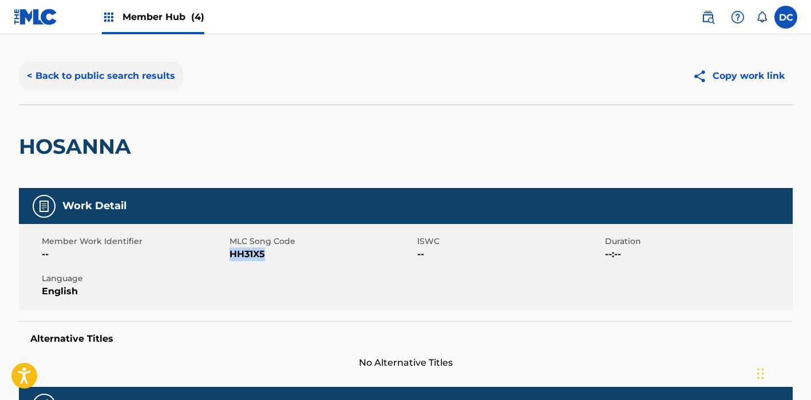
click at [116, 82] on button "< Back to public search results" at bounding box center [101, 76] width 164 height 29
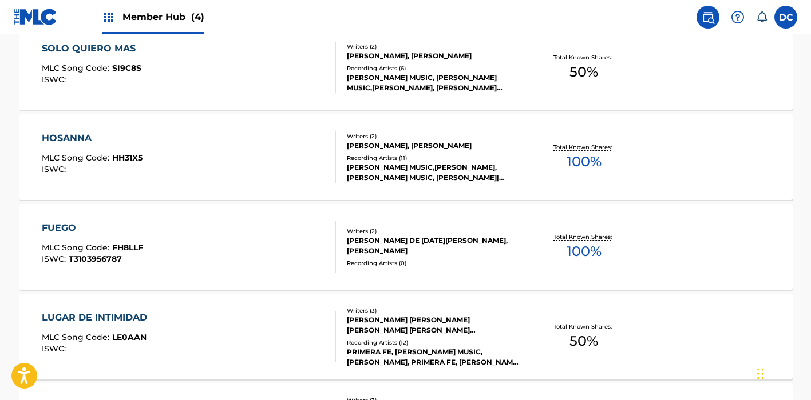
scroll to position [544, 0]
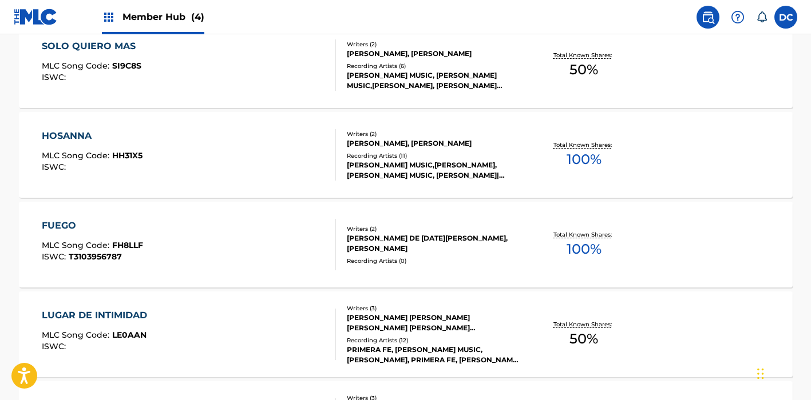
click at [265, 237] on div "FUEGO MLC Song Code : FH8LLF ISWC : T3103956787" at bounding box center [189, 244] width 294 height 51
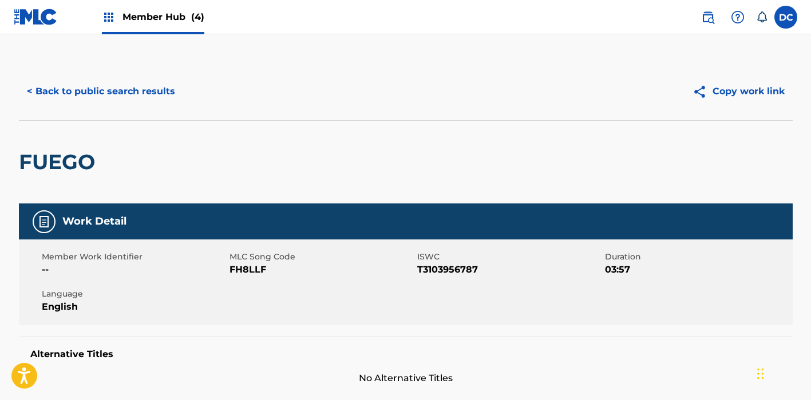
click at [244, 264] on span "FH8LLF" at bounding box center [321, 270] width 185 height 14
click at [152, 84] on button "< Back to public search results" at bounding box center [101, 91] width 164 height 29
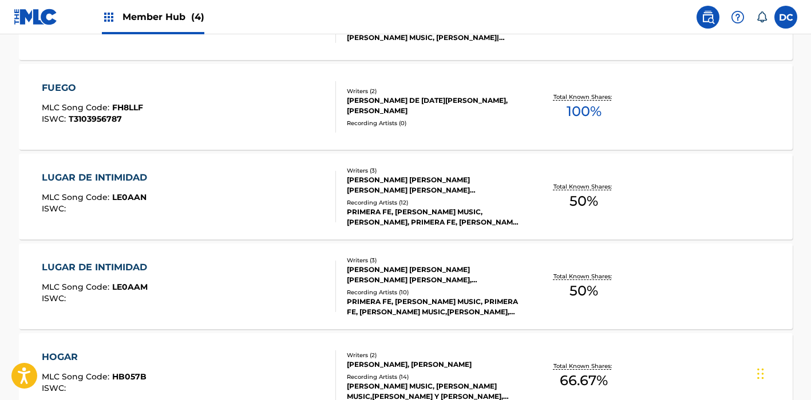
scroll to position [721, 0]
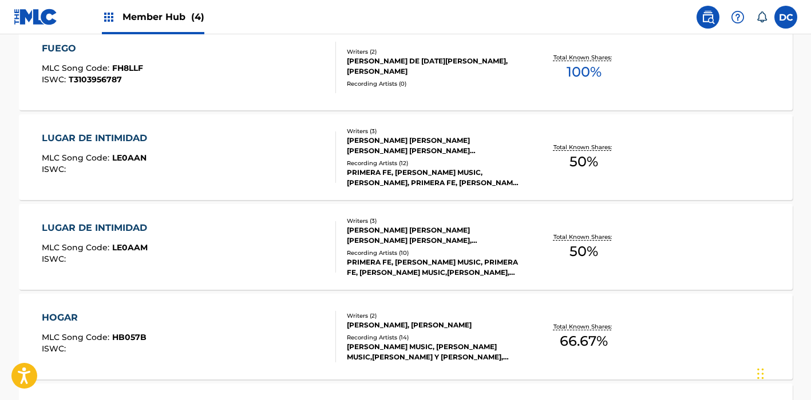
click at [274, 150] on div "LUGAR DE INTIMIDAD MLC Song Code : LE0AAN ISWC :" at bounding box center [189, 157] width 294 height 51
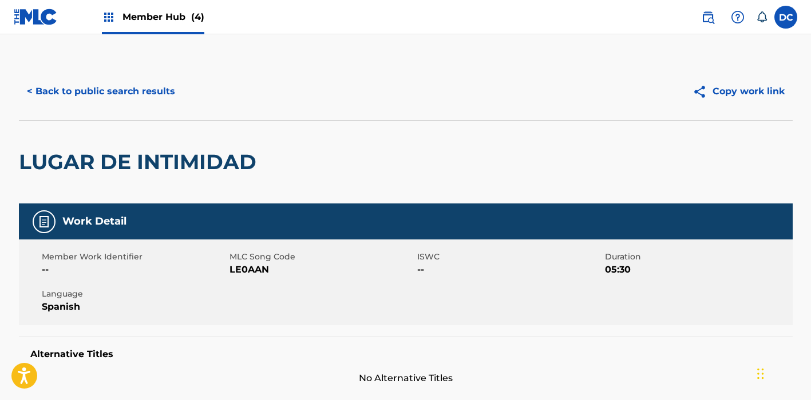
click at [252, 272] on span "LE0AAN" at bounding box center [321, 270] width 185 height 14
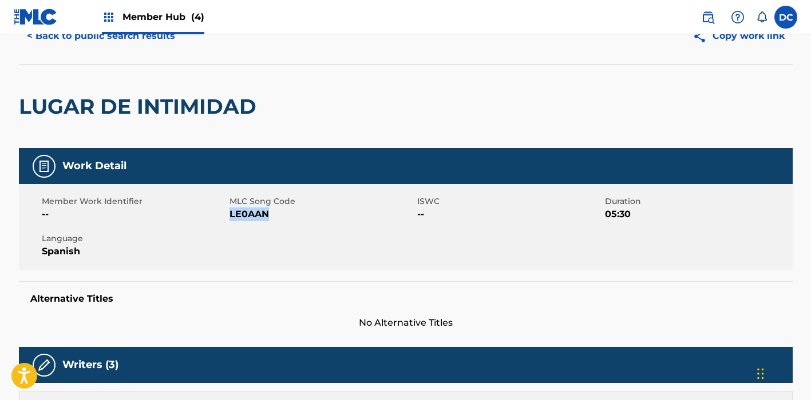
scroll to position [47, 0]
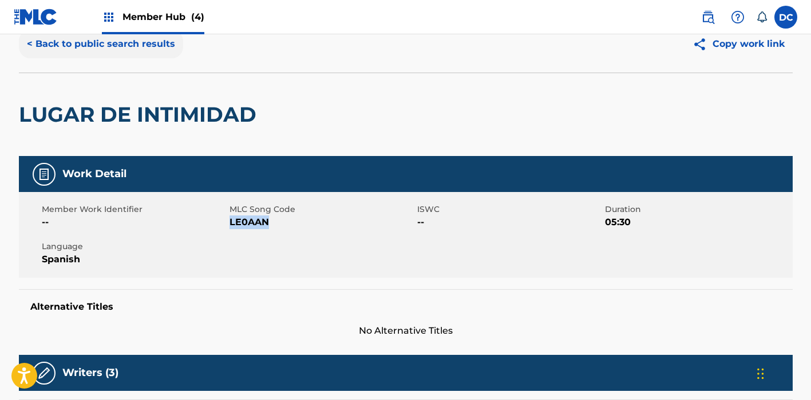
click at [154, 49] on button "< Back to public search results" at bounding box center [101, 44] width 164 height 29
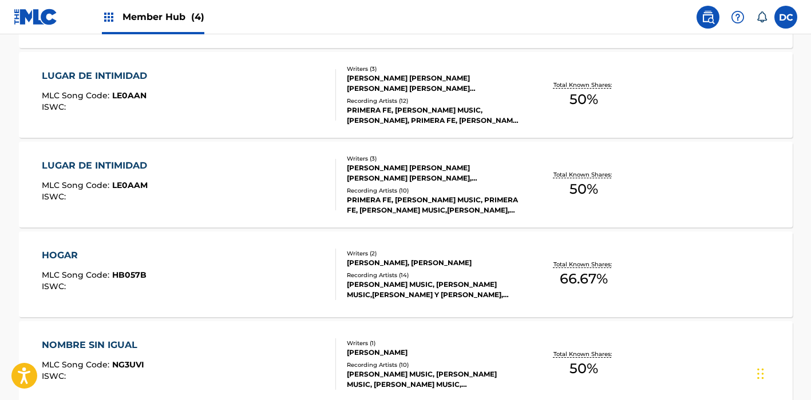
scroll to position [783, 0]
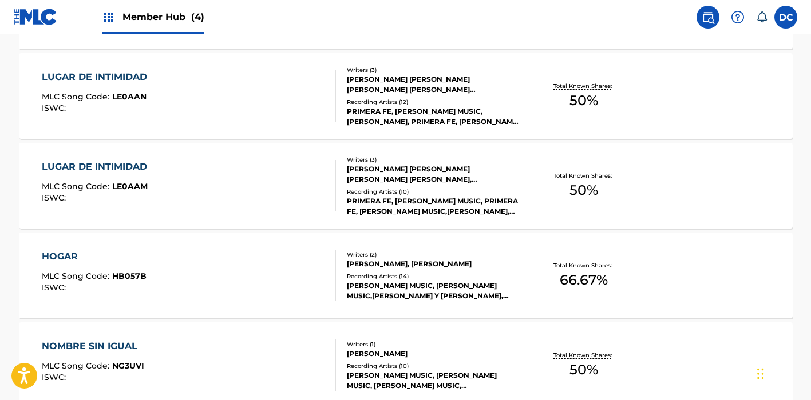
click at [249, 176] on div "LUGAR DE INTIMIDAD MLC Song Code : LE0AAM ISWC :" at bounding box center [189, 185] width 294 height 51
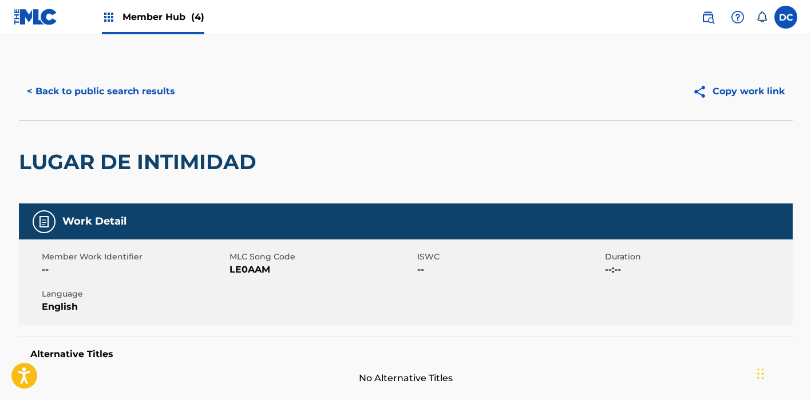
click at [251, 264] on span "LE0AAM" at bounding box center [321, 270] width 185 height 14
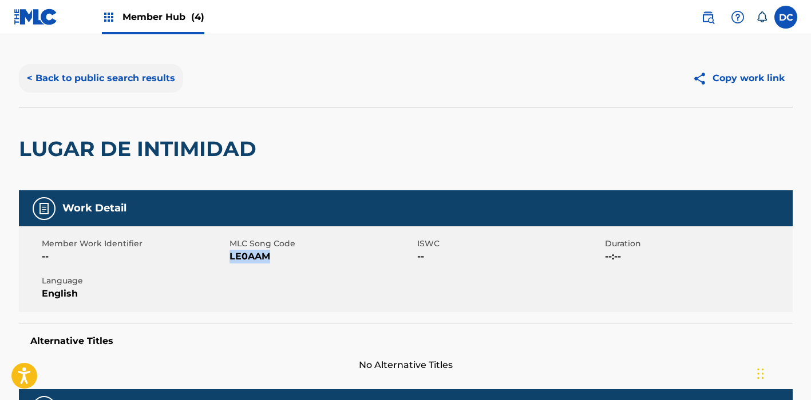
click at [160, 81] on button "< Back to public search results" at bounding box center [101, 78] width 164 height 29
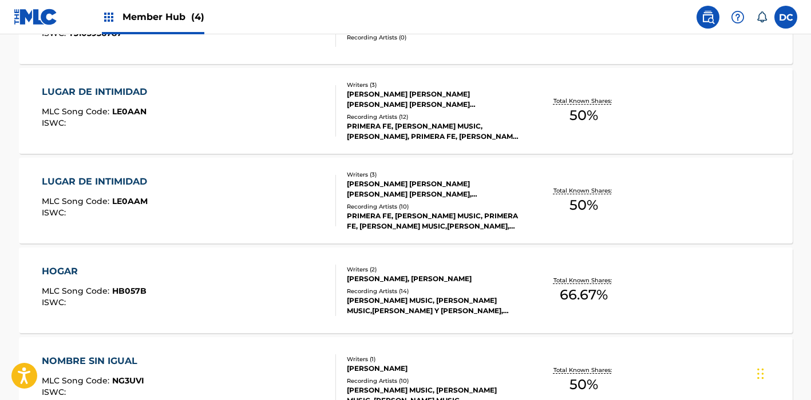
scroll to position [885, 0]
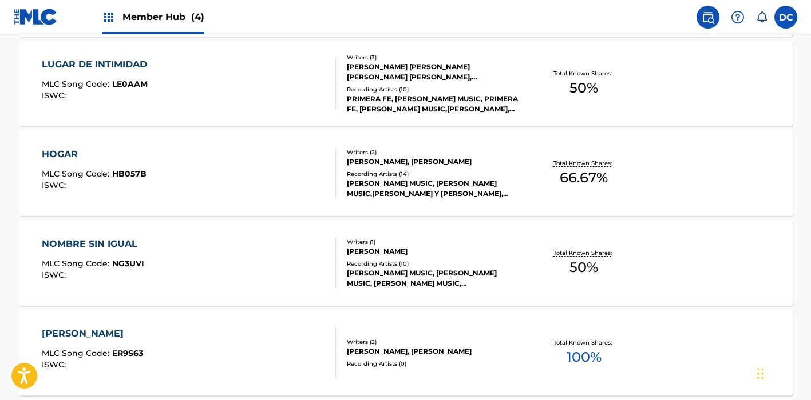
click at [238, 168] on div "HOGAR MLC Song Code : HB057B ISWC :" at bounding box center [189, 173] width 294 height 51
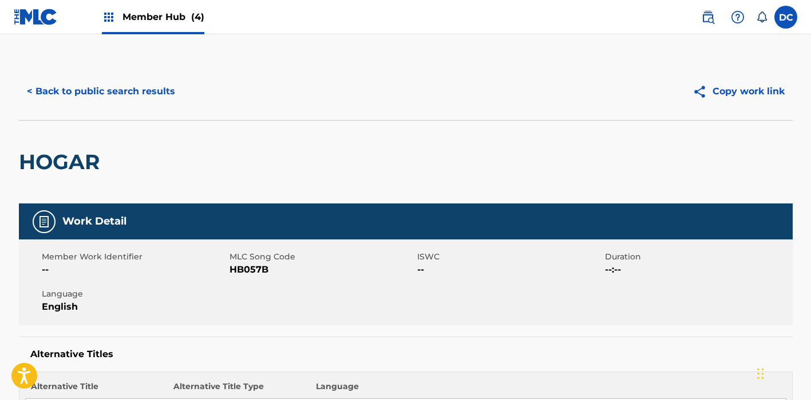
click at [241, 265] on span "HB057B" at bounding box center [321, 270] width 185 height 14
click at [170, 102] on button "< Back to public search results" at bounding box center [101, 91] width 164 height 29
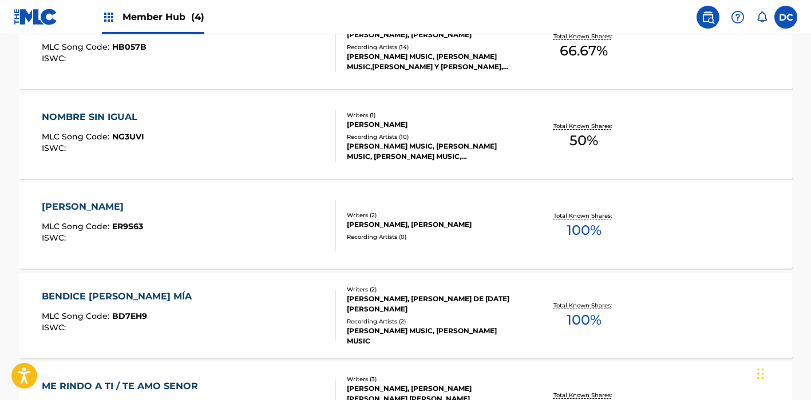
scroll to position [1021, 0]
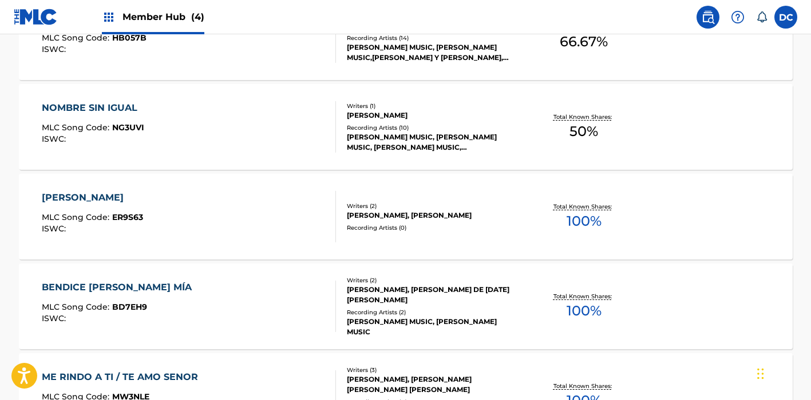
click at [236, 114] on div "NOMBRE SIN IGUAL MLC Song Code : NG3UVI ISWC :" at bounding box center [189, 126] width 294 height 51
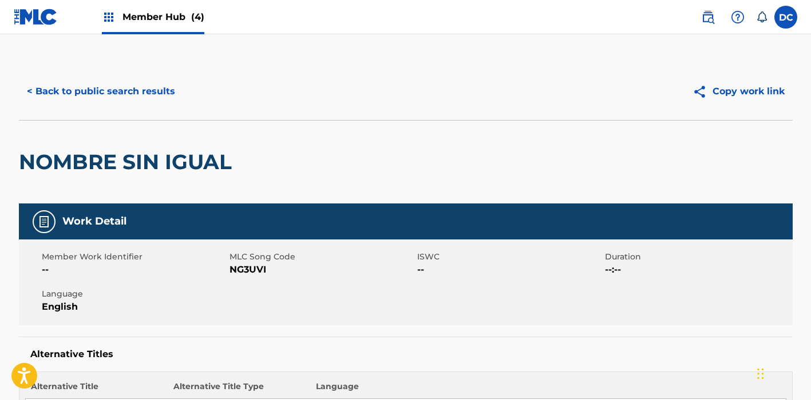
click at [249, 273] on span "NG3UVI" at bounding box center [321, 270] width 185 height 14
click at [158, 92] on button "< Back to public search results" at bounding box center [101, 91] width 164 height 29
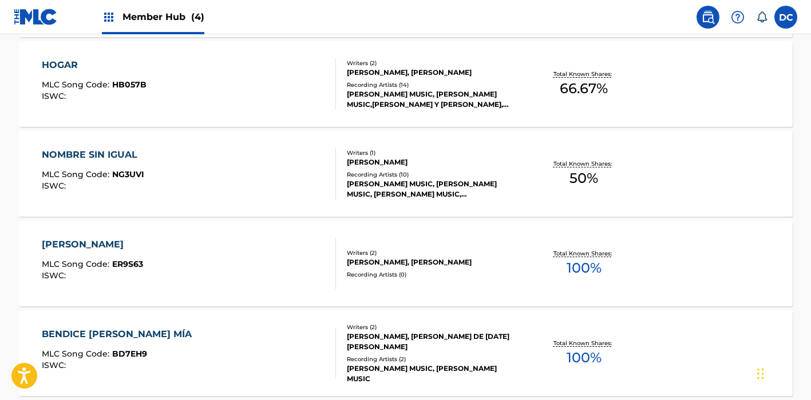
scroll to position [1061, 0]
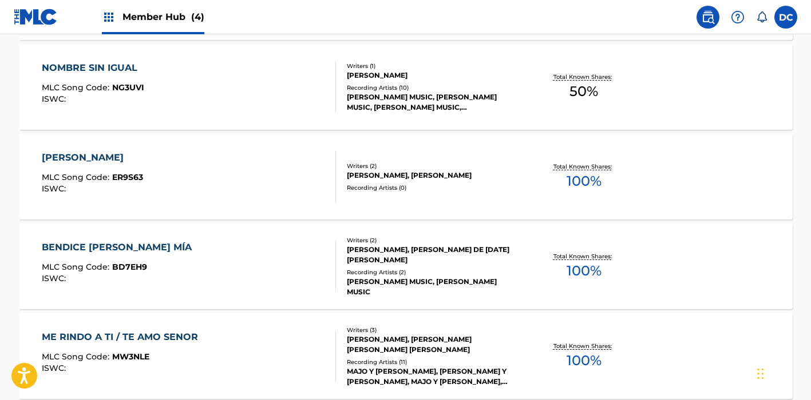
click at [245, 173] on div "ESPIRITU SANTO MLC Song Code : ER9S63 ISWC :" at bounding box center [189, 176] width 294 height 51
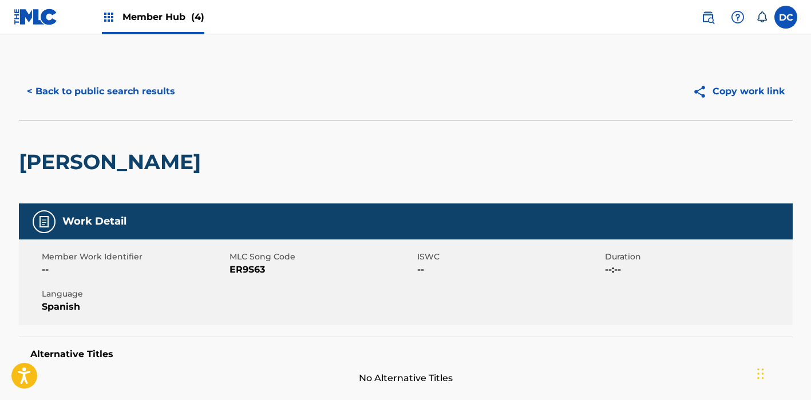
click at [250, 267] on span "ER9S63" at bounding box center [321, 270] width 185 height 14
click at [163, 94] on button "< Back to public search results" at bounding box center [101, 91] width 164 height 29
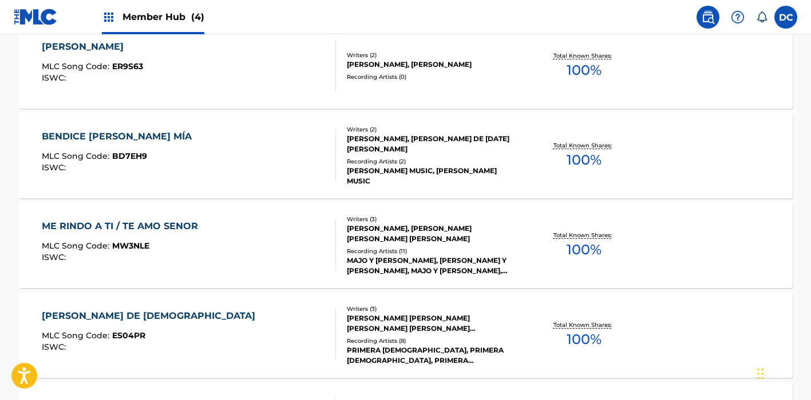
scroll to position [1173, 0]
click at [241, 162] on div "BENDICE ALMA MÍA MLC Song Code : BD7EH9 ISWC :" at bounding box center [189, 154] width 294 height 51
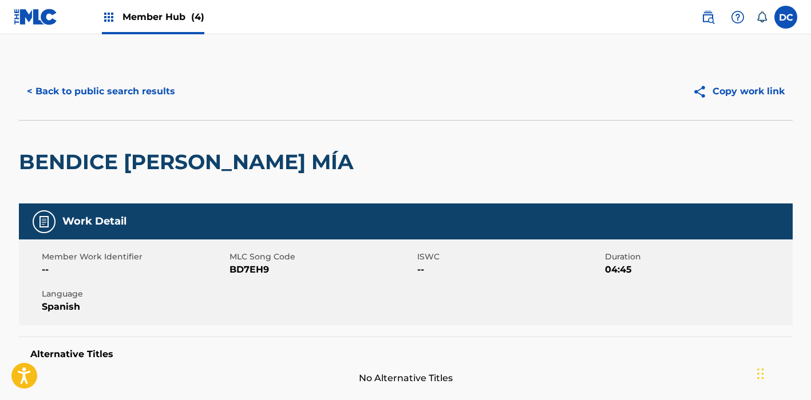
click at [240, 271] on span "BD7EH9" at bounding box center [321, 270] width 185 height 14
click at [165, 92] on button "< Back to public search results" at bounding box center [101, 91] width 164 height 29
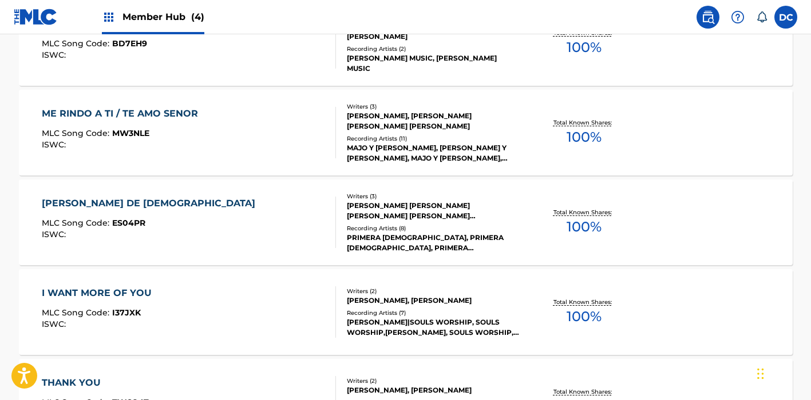
scroll to position [1297, 0]
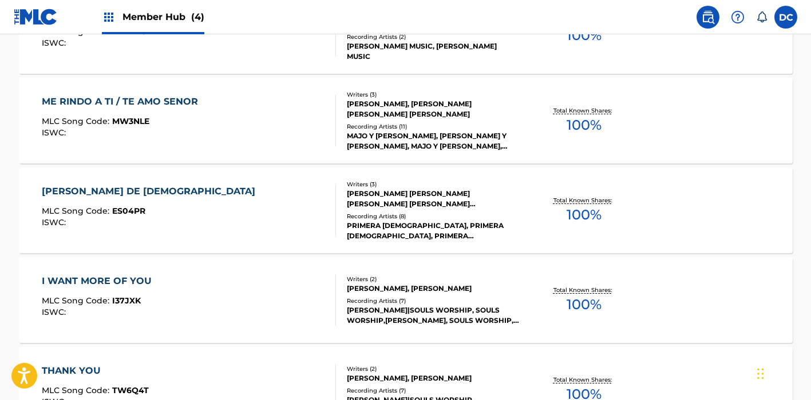
click at [269, 116] on div "ME RINDO A TI / TE AMO SENOR MLC Song Code : MW3NLE ISWC :" at bounding box center [189, 120] width 294 height 51
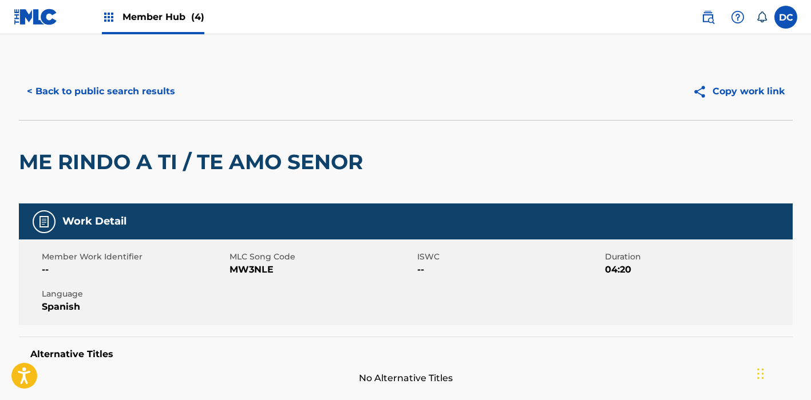
click at [251, 273] on span "MW3NLE" at bounding box center [321, 270] width 185 height 14
click at [150, 90] on button "< Back to public search results" at bounding box center [101, 91] width 164 height 29
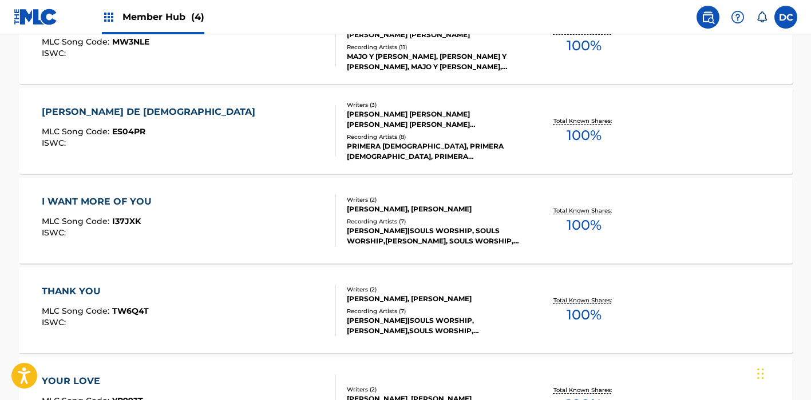
scroll to position [1379, 0]
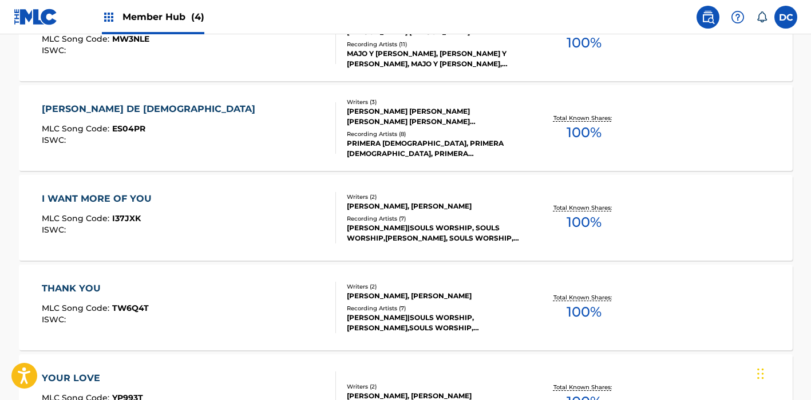
click at [255, 139] on div "ESPÍRITU DE DIOS MLC Song Code : ES04PR ISWC :" at bounding box center [189, 127] width 294 height 51
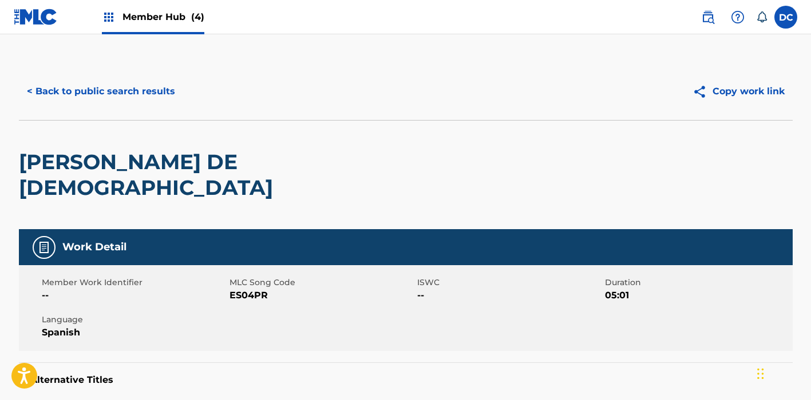
click at [254, 289] on span "ES04PR" at bounding box center [321, 296] width 185 height 14
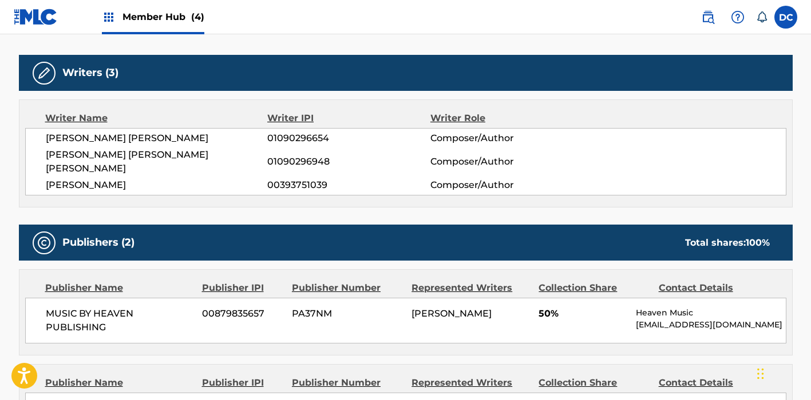
scroll to position [185, 0]
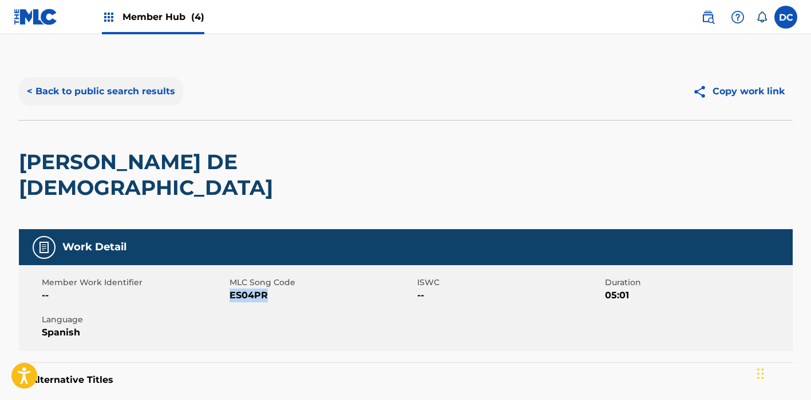
click at [153, 88] on button "< Back to public search results" at bounding box center [101, 91] width 164 height 29
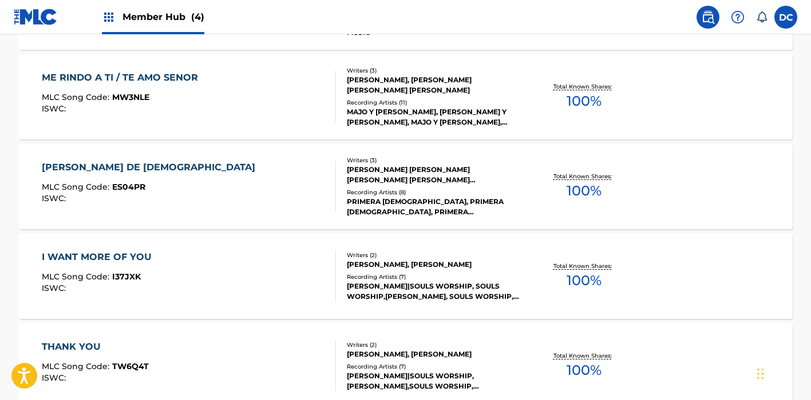
scroll to position [1423, 0]
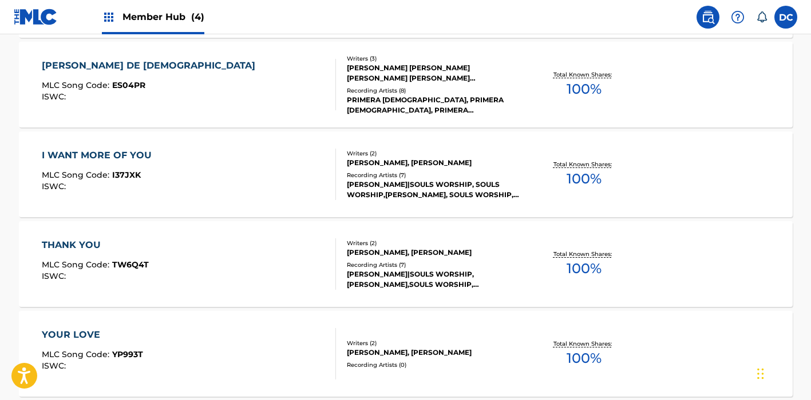
click at [258, 171] on div "I WANT MORE OF YOU MLC Song Code : I37JXK ISWC :" at bounding box center [189, 174] width 294 height 51
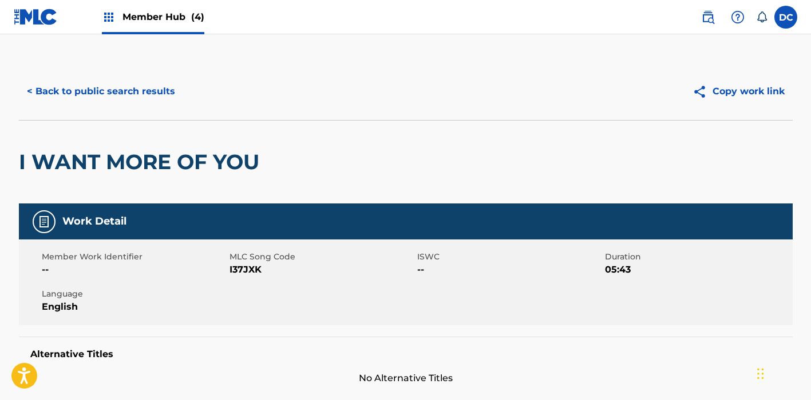
click at [247, 269] on span "I37JXK" at bounding box center [321, 270] width 185 height 14
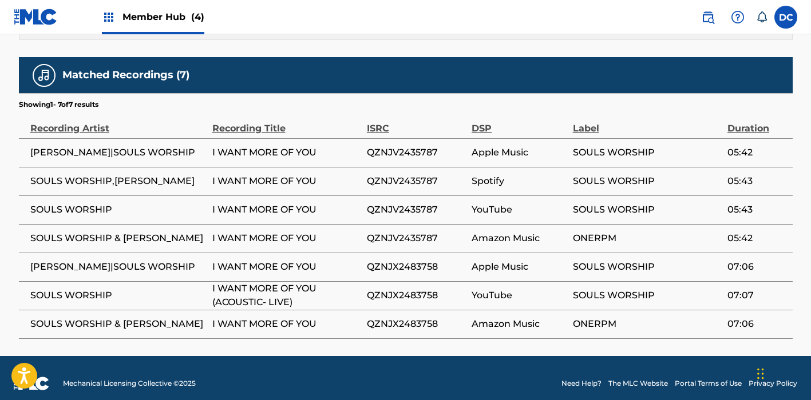
scroll to position [626, 0]
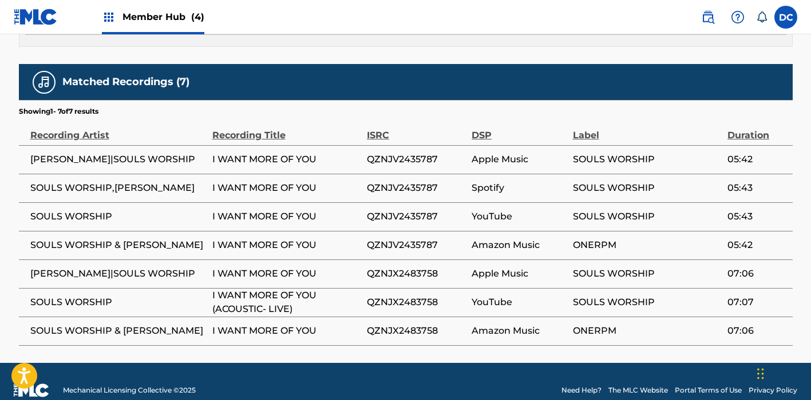
click at [418, 166] on span "QZNJV2435787" at bounding box center [416, 160] width 99 height 14
click at [427, 224] on span "QZNJV2435787" at bounding box center [416, 217] width 99 height 14
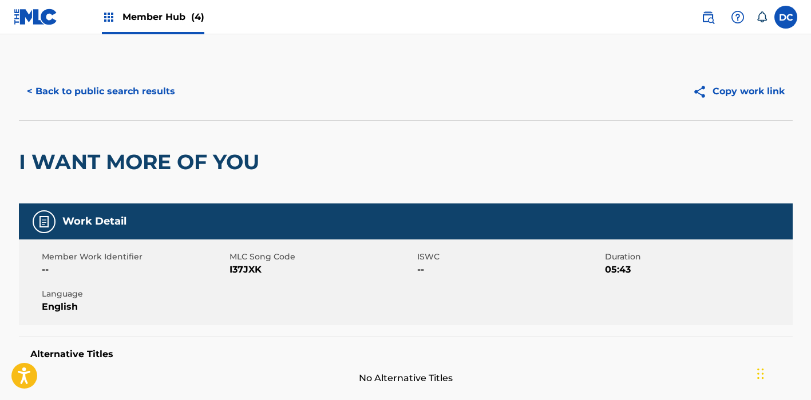
scroll to position [0, 0]
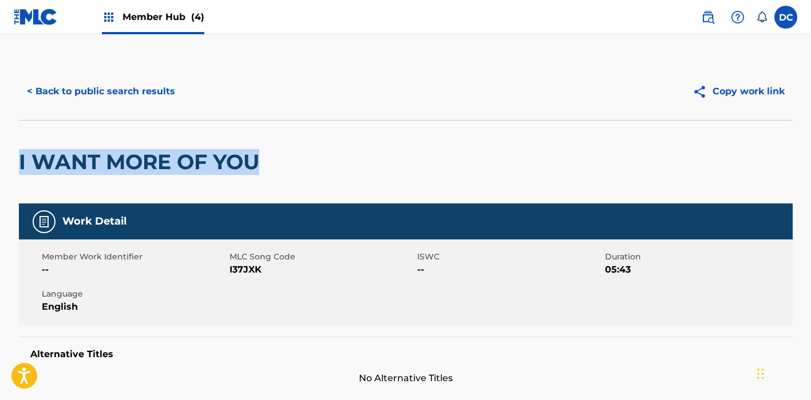
drag, startPoint x: 273, startPoint y: 153, endPoint x: 49, endPoint y: 141, distance: 224.5
click at [47, 141] on div "I WANT MORE OF YOU" at bounding box center [405, 162] width 773 height 84
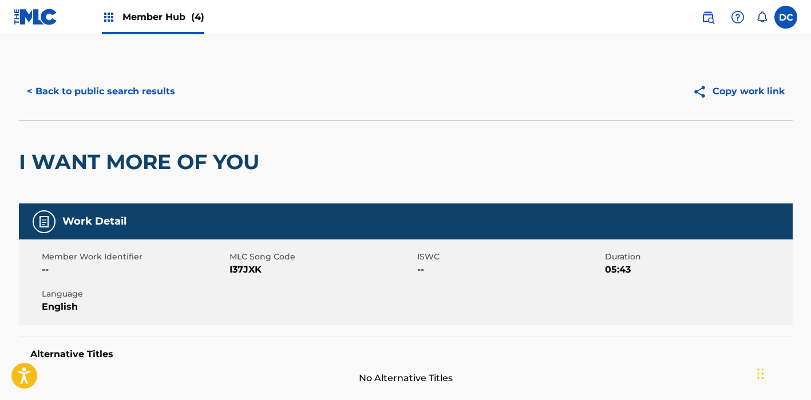
click at [248, 267] on span "I37JXK" at bounding box center [321, 270] width 185 height 14
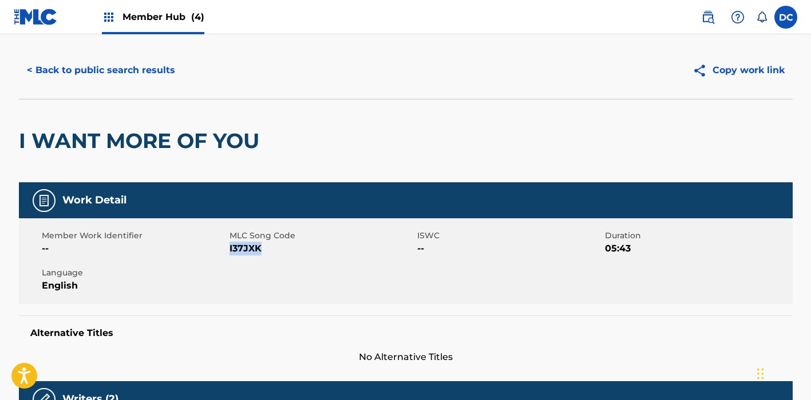
scroll to position [6, 0]
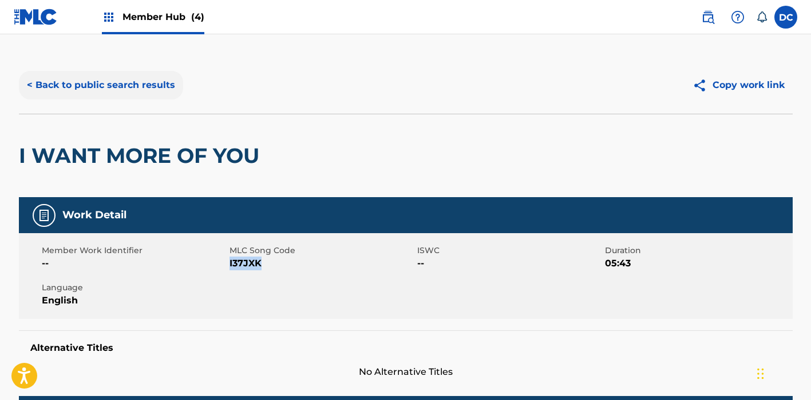
click at [145, 84] on button "< Back to public search results" at bounding box center [101, 85] width 164 height 29
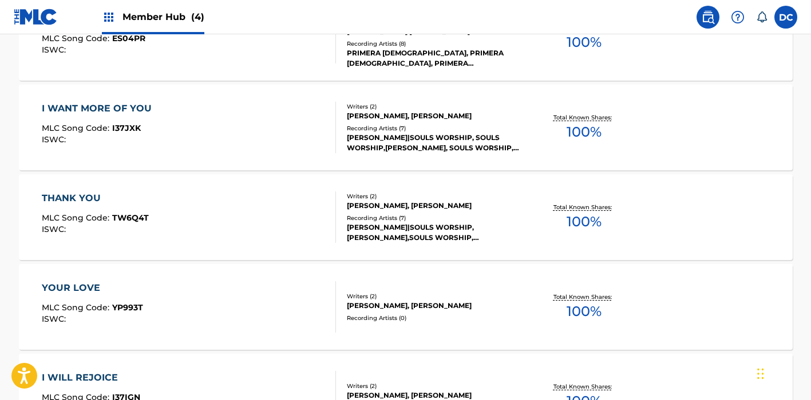
scroll to position [1491, 0]
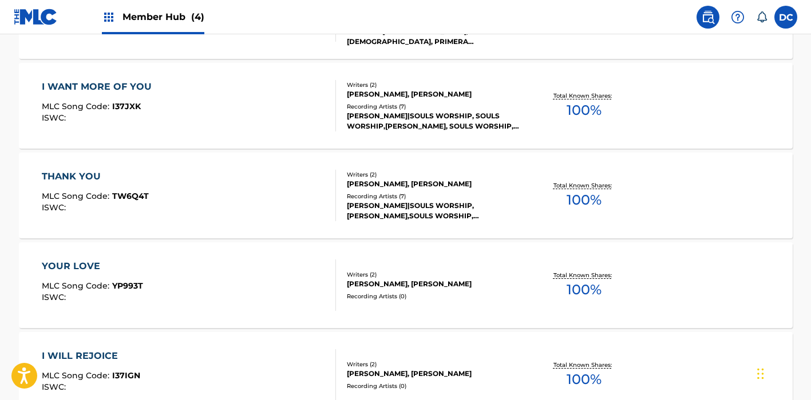
click at [235, 201] on div "THANK YOU MLC Song Code : TW6Q4T ISWC :" at bounding box center [189, 195] width 294 height 51
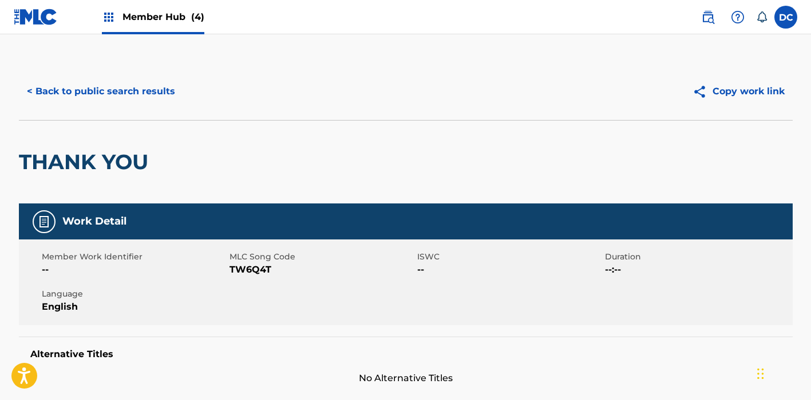
click at [257, 268] on span "TW6Q4T" at bounding box center [321, 270] width 185 height 14
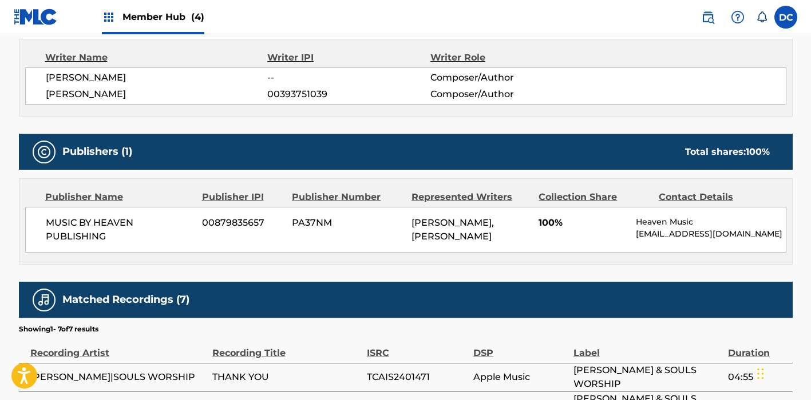
scroll to position [17, 0]
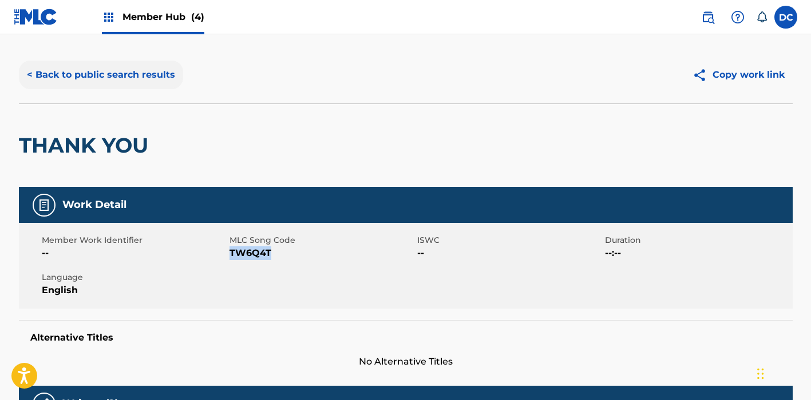
click at [162, 88] on button "< Back to public search results" at bounding box center [101, 75] width 164 height 29
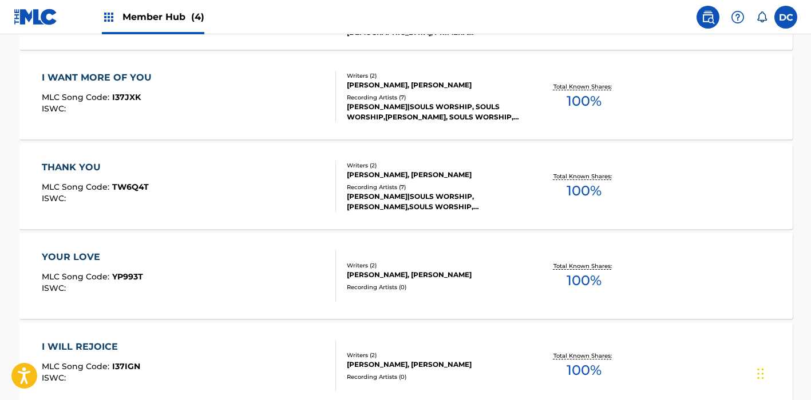
scroll to position [1579, 0]
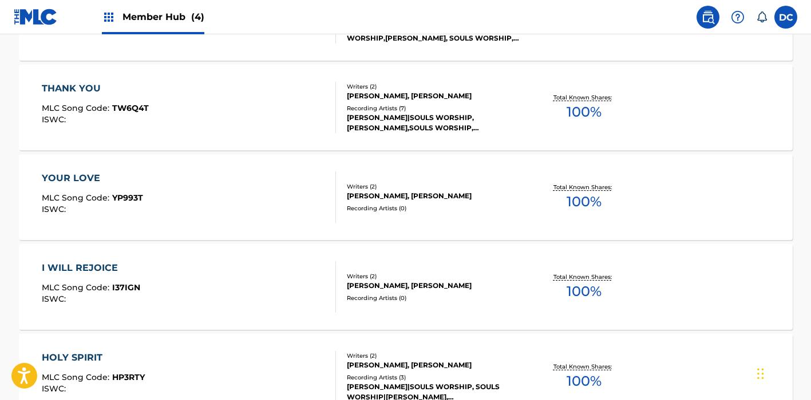
click at [252, 206] on div "YOUR LOVE MLC Song Code : YP993T ISWC :" at bounding box center [189, 197] width 294 height 51
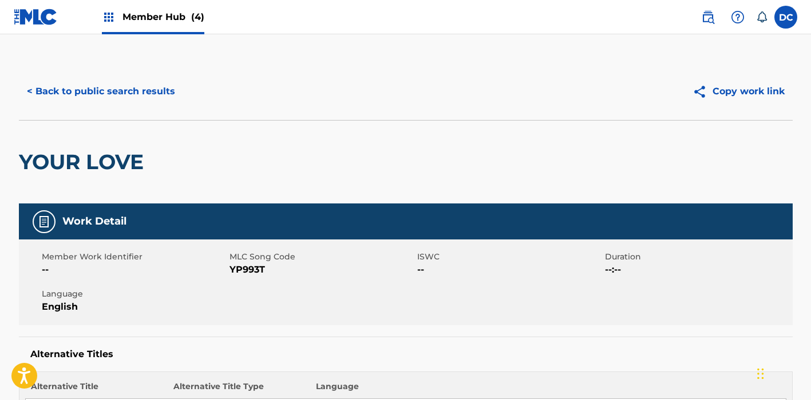
click at [256, 272] on span "YP993T" at bounding box center [321, 270] width 185 height 14
click at [164, 88] on button "< Back to public search results" at bounding box center [101, 91] width 164 height 29
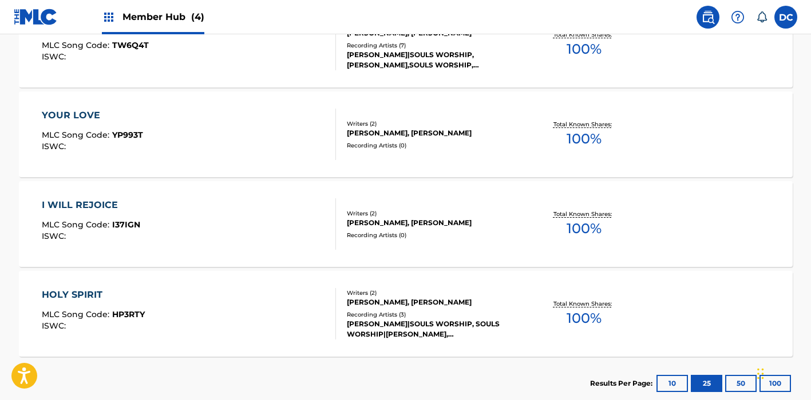
scroll to position [1647, 0]
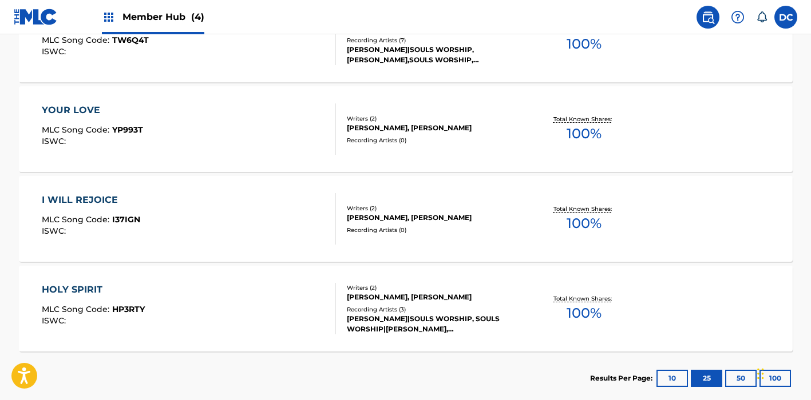
click at [228, 218] on div "I WILL REJOICE MLC Song Code : I37IGN ISWC :" at bounding box center [189, 218] width 294 height 51
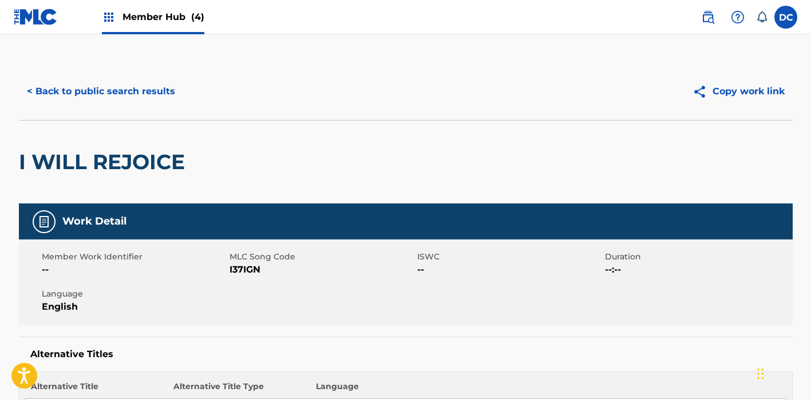
click at [244, 261] on span "MLC Song Code" at bounding box center [321, 257] width 185 height 12
click at [250, 267] on span "I37IGN" at bounding box center [321, 270] width 185 height 14
click at [165, 87] on button "< Back to public search results" at bounding box center [101, 91] width 164 height 29
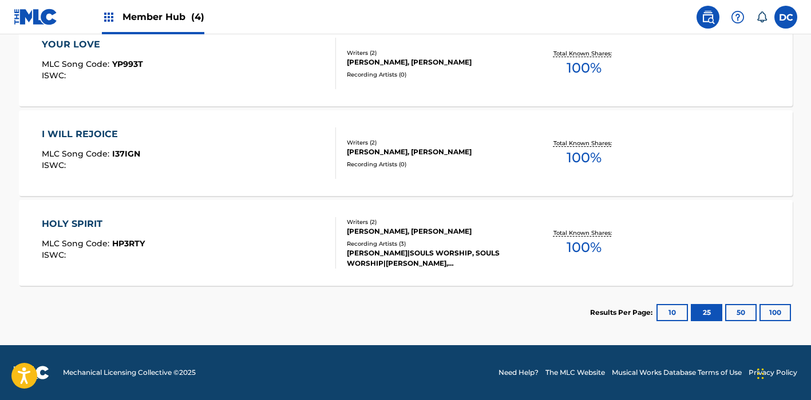
scroll to position [1713, 0]
click at [231, 236] on div "HOLY SPIRIT MLC Song Code : HP3RTY ISWC :" at bounding box center [189, 242] width 294 height 51
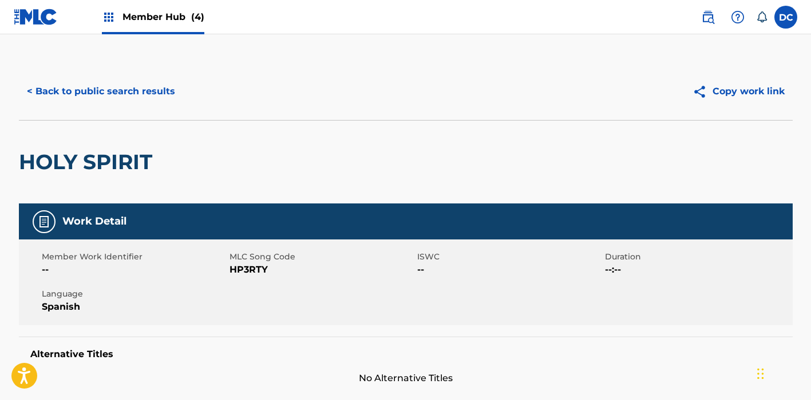
click at [240, 268] on span "HP3RTY" at bounding box center [321, 270] width 185 height 14
click at [141, 88] on button "< Back to public search results" at bounding box center [101, 91] width 164 height 29
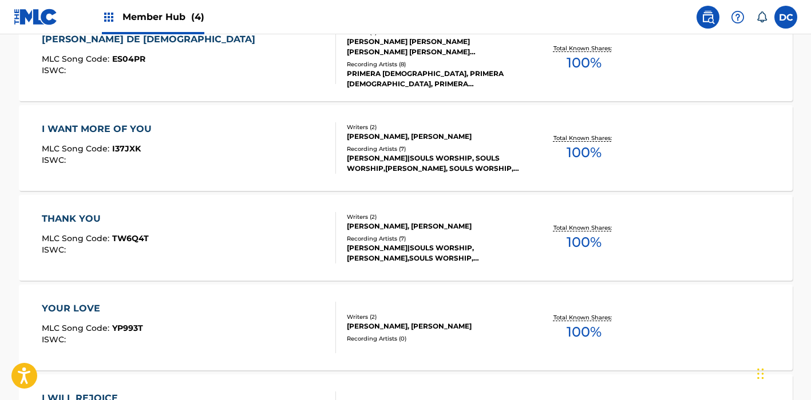
scroll to position [1466, 0]
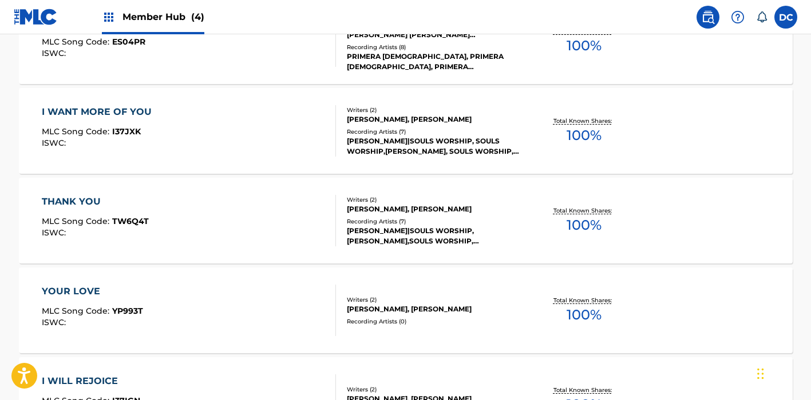
click at [252, 113] on div "I WANT MORE OF YOU MLC Song Code : I37JXK ISWC :" at bounding box center [189, 130] width 294 height 51
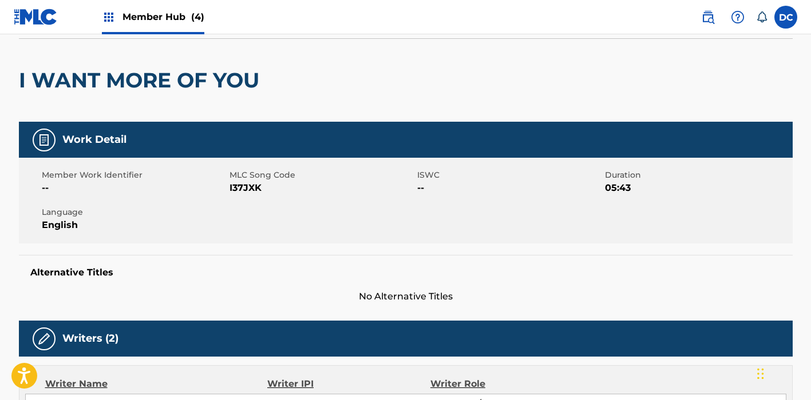
scroll to position [89, 0]
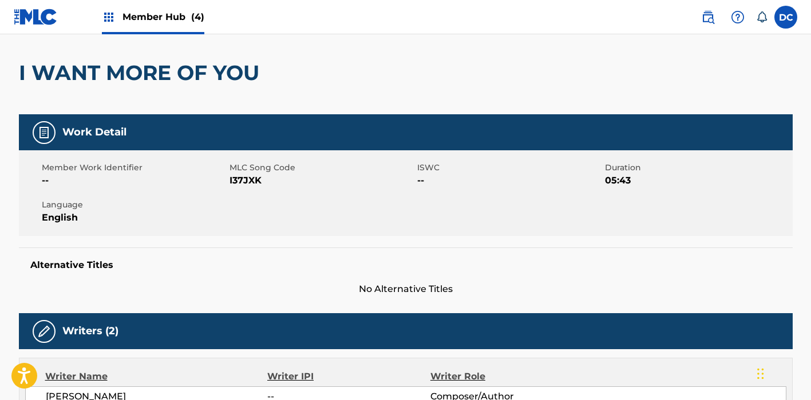
click at [243, 174] on span "I37JXK" at bounding box center [321, 181] width 185 height 14
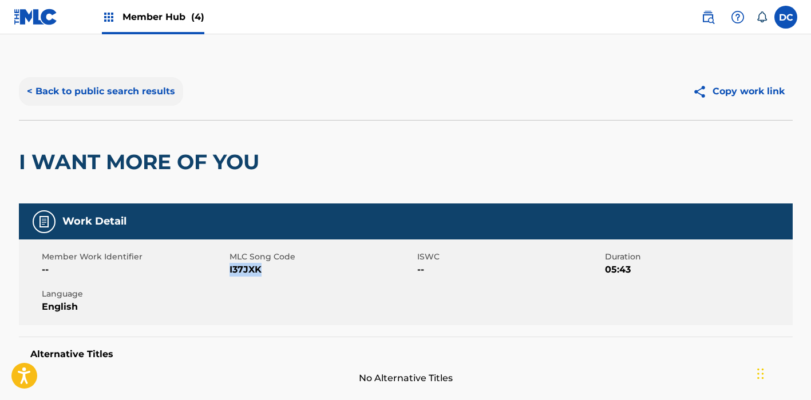
scroll to position [0, 0]
click at [120, 97] on button "< Back to public search results" at bounding box center [101, 91] width 164 height 29
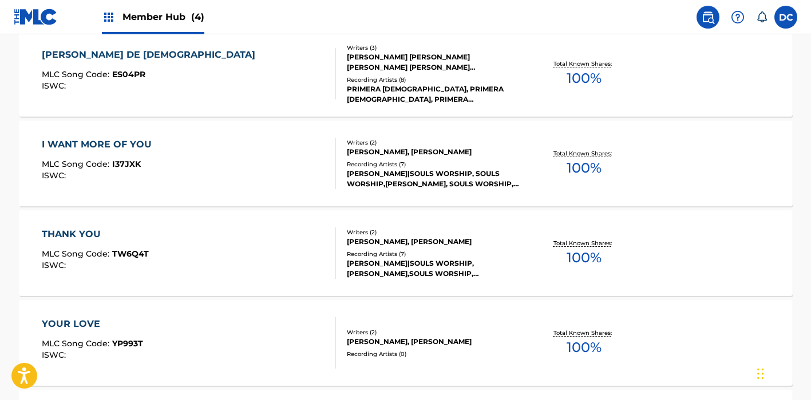
scroll to position [1369, 0]
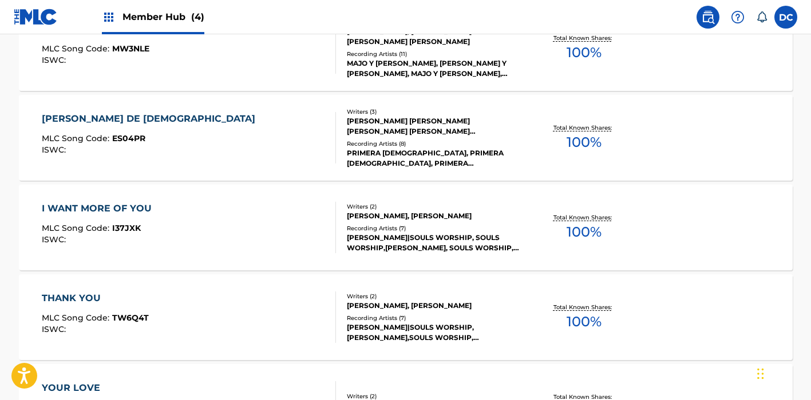
click at [204, 300] on div "THANK YOU MLC Song Code : TW6Q4T ISWC :" at bounding box center [189, 317] width 294 height 51
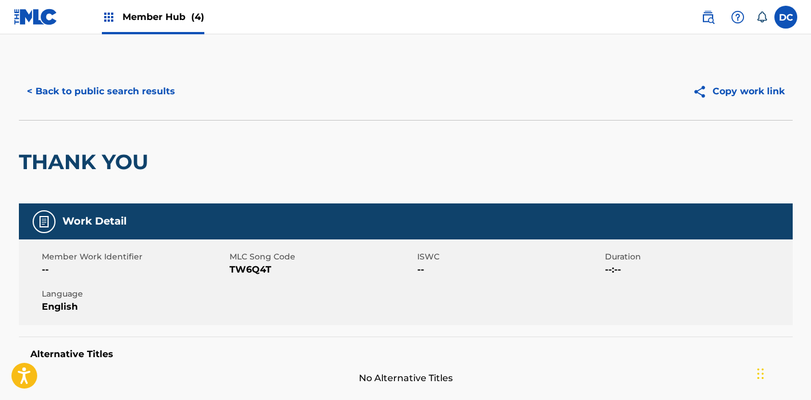
click at [255, 272] on span "TW6Q4T" at bounding box center [321, 270] width 185 height 14
click at [175, 89] on button "< Back to public search results" at bounding box center [101, 91] width 164 height 29
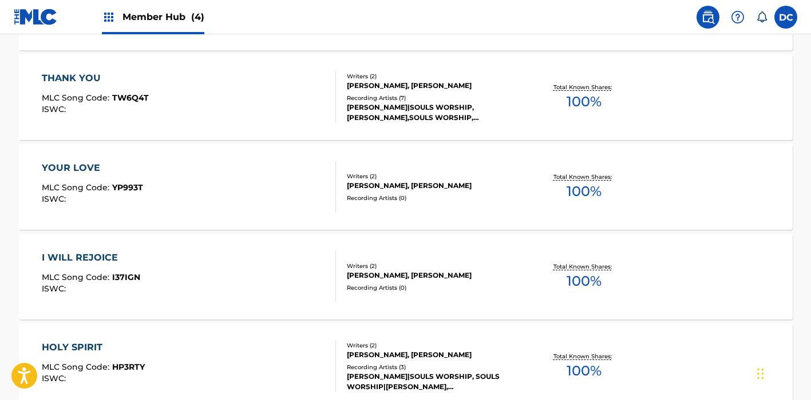
scroll to position [1596, 0]
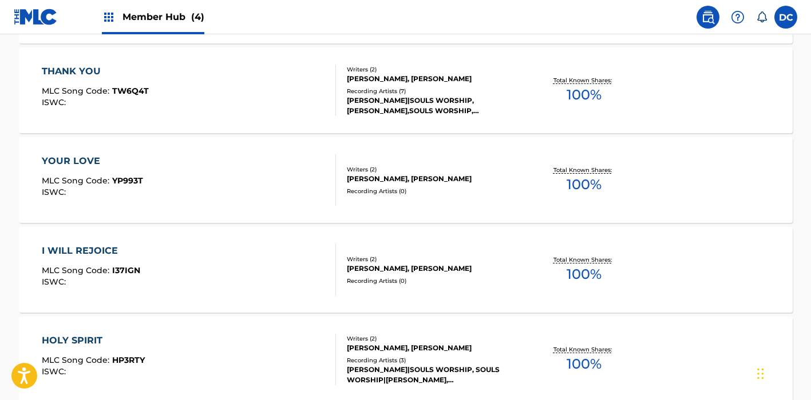
click at [225, 179] on div "YOUR LOVE MLC Song Code : YP993T ISWC :" at bounding box center [189, 179] width 294 height 51
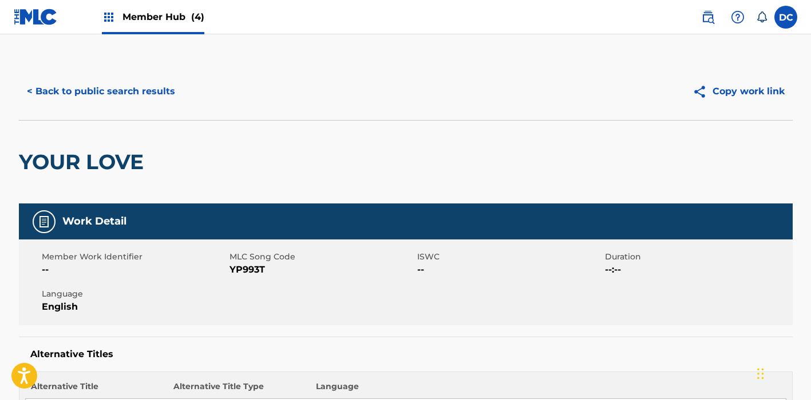
click at [250, 268] on span "YP993T" at bounding box center [321, 270] width 185 height 14
click at [153, 93] on button "< Back to public search results" at bounding box center [101, 91] width 164 height 29
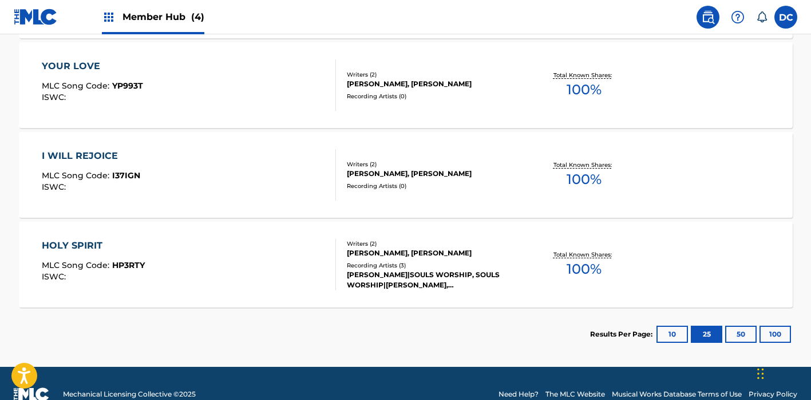
scroll to position [1693, 0]
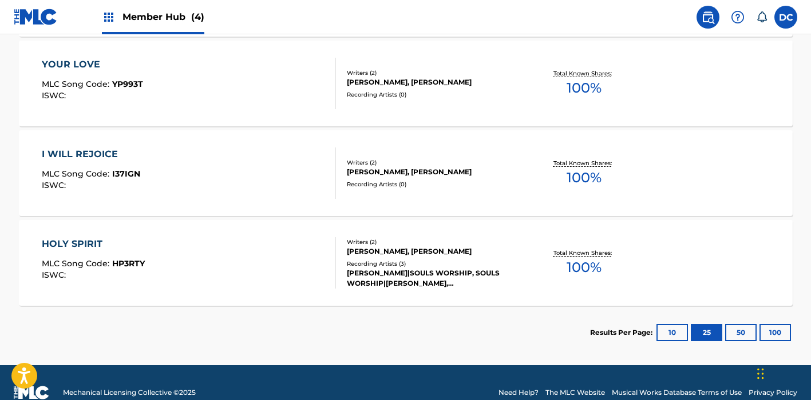
click at [192, 170] on div "I WILL REJOICE MLC Song Code : I37IGN ISWC :" at bounding box center [189, 173] width 294 height 51
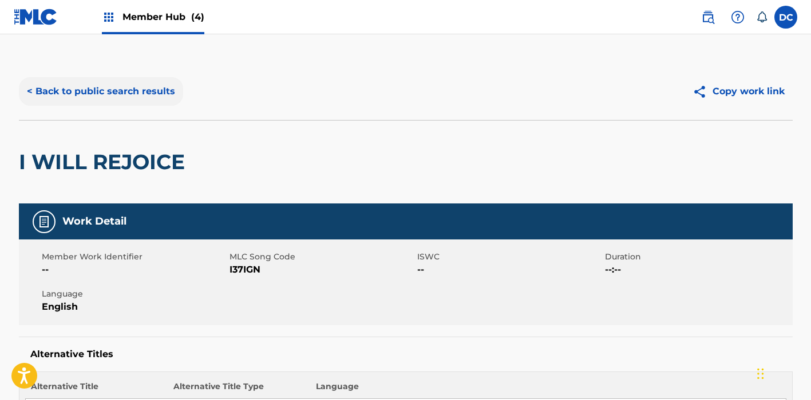
click at [155, 97] on button "< Back to public search results" at bounding box center [101, 91] width 164 height 29
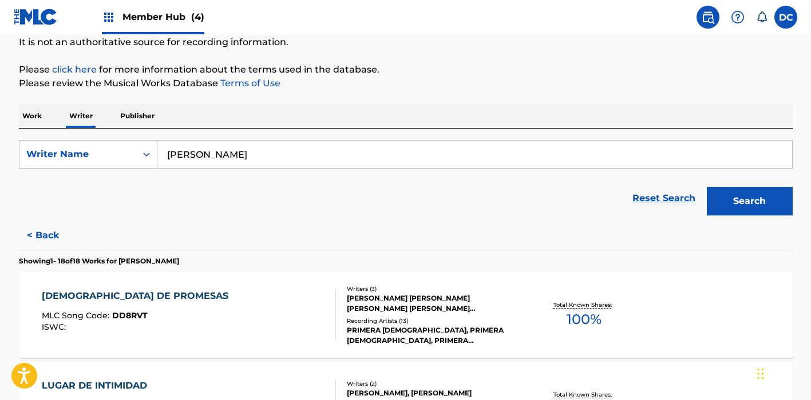
scroll to position [163, 0]
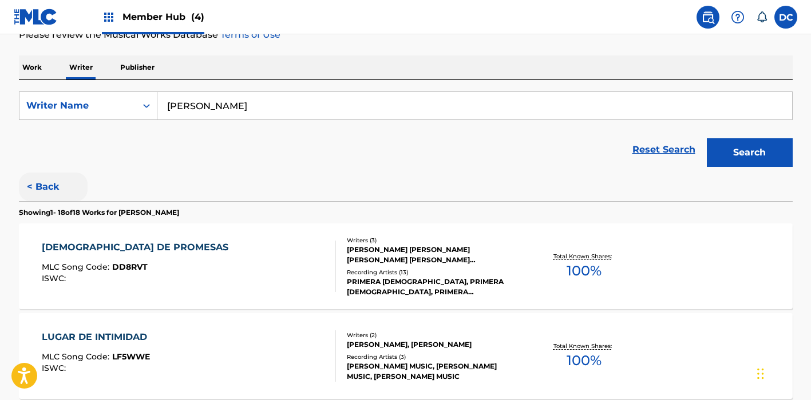
click at [42, 192] on button "< Back" at bounding box center [53, 187] width 69 height 29
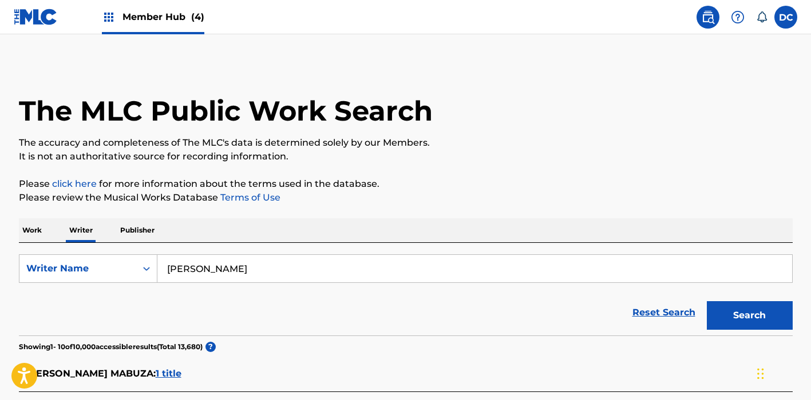
scroll to position [0, 0]
click at [127, 262] on div "Writer Name" at bounding box center [77, 269] width 103 height 14
click at [43, 228] on p "Work" at bounding box center [32, 231] width 26 height 24
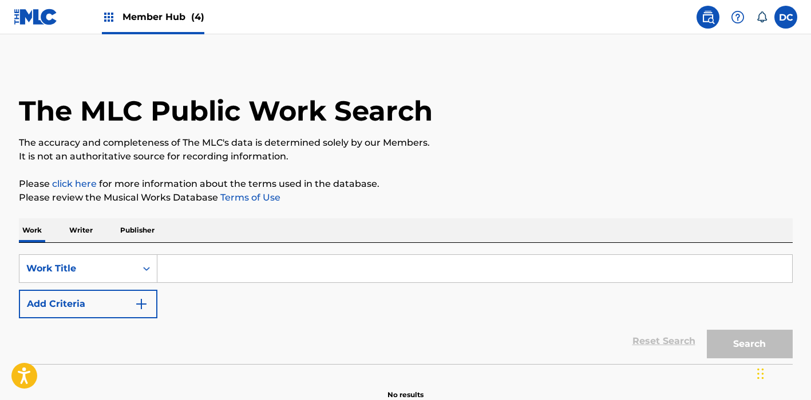
click at [187, 268] on input "Search Form" at bounding box center [474, 268] width 634 height 27
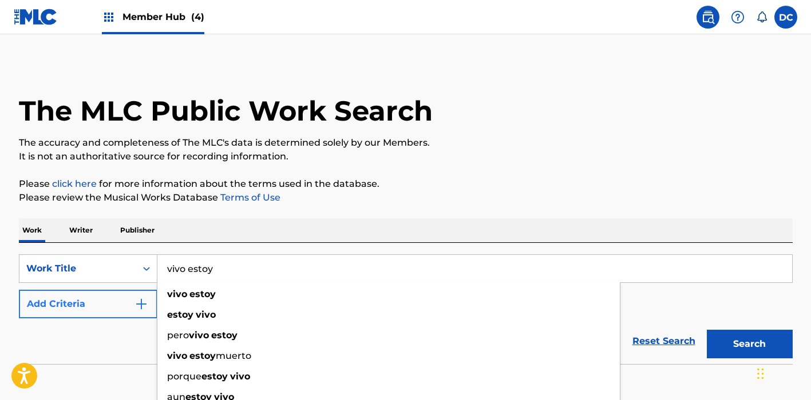
type input "vivo estoy"
click at [120, 300] on button "Add Criteria" at bounding box center [88, 304] width 138 height 29
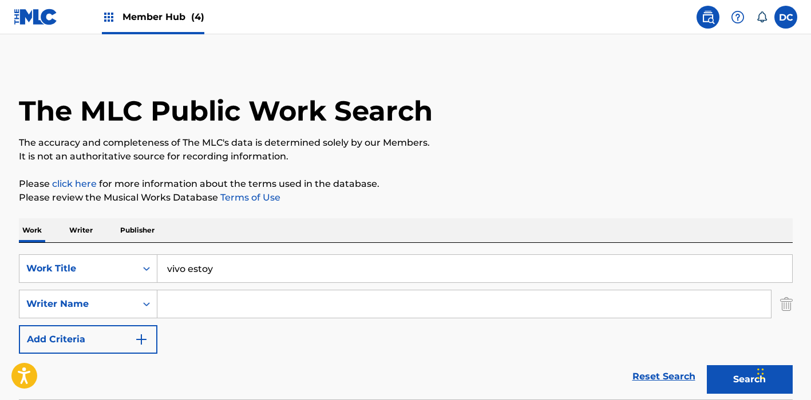
click at [193, 305] on input "Search Form" at bounding box center [463, 304] width 613 height 27
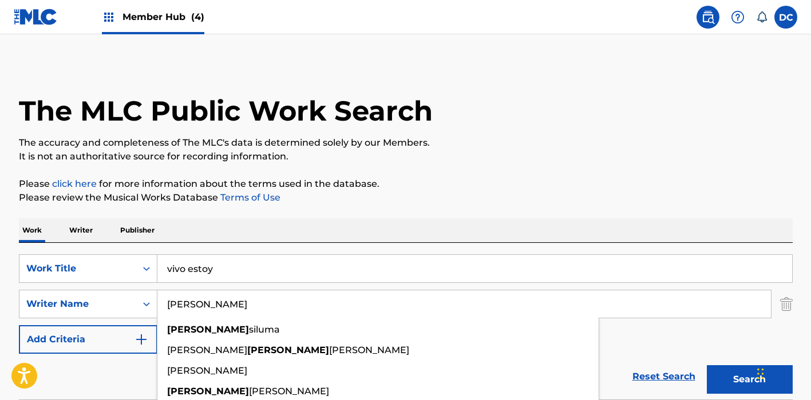
click at [749, 380] on button "Search" at bounding box center [749, 380] width 86 height 29
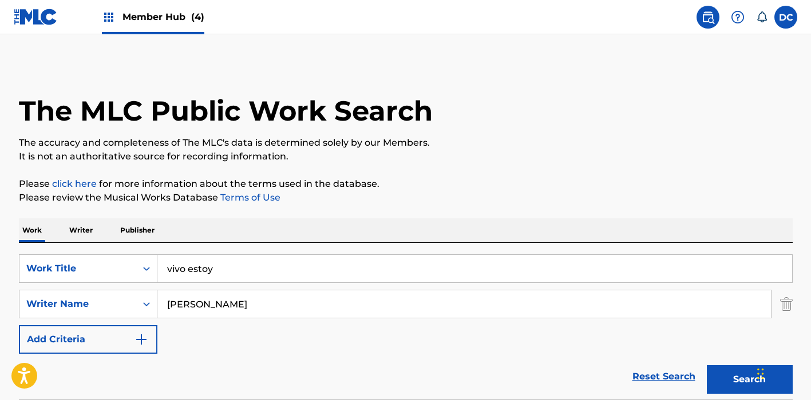
click at [179, 308] on input "obed" at bounding box center [463, 304] width 613 height 27
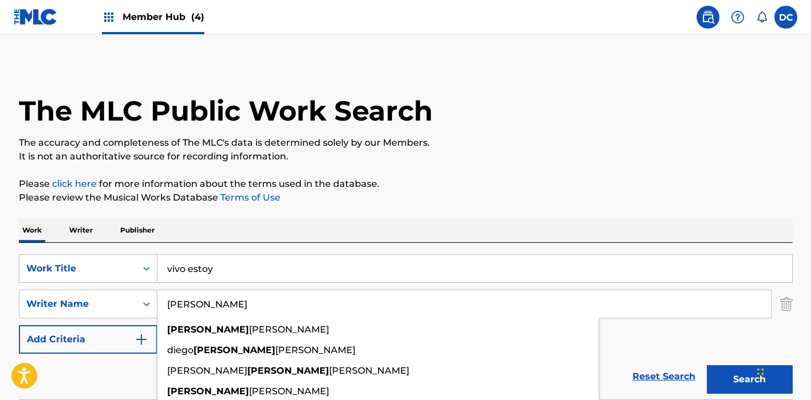
type input "ALEJANDRO"
click at [749, 380] on button "Search" at bounding box center [749, 380] width 86 height 29
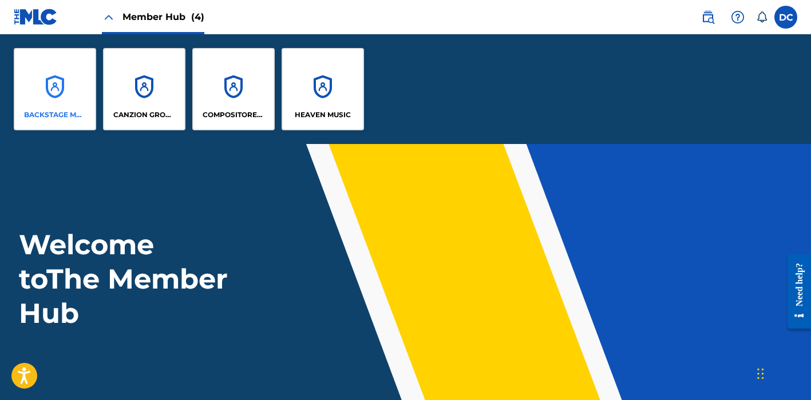
click at [71, 85] on div "BACKSTAGE MUSIC" at bounding box center [55, 89] width 82 height 82
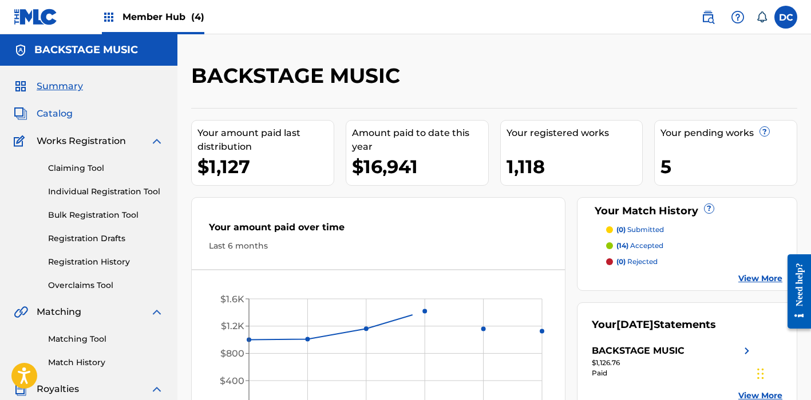
click at [54, 114] on span "Catalog" at bounding box center [55, 114] width 36 height 14
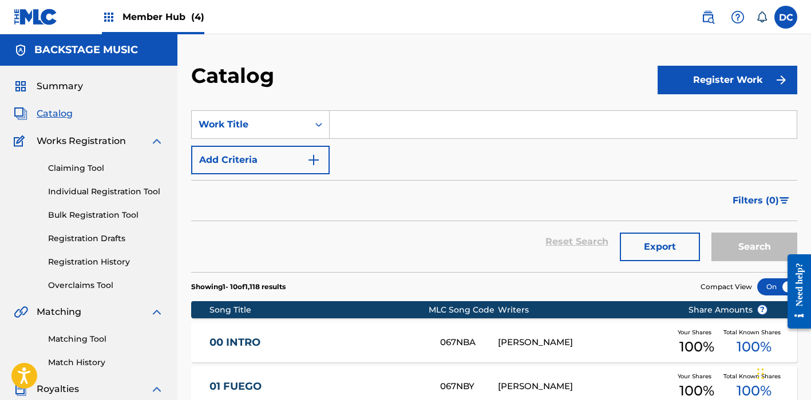
click at [364, 128] on input "Search Form" at bounding box center [562, 124] width 467 height 27
click at [291, 118] on div "Work Title" at bounding box center [250, 125] width 117 height 22
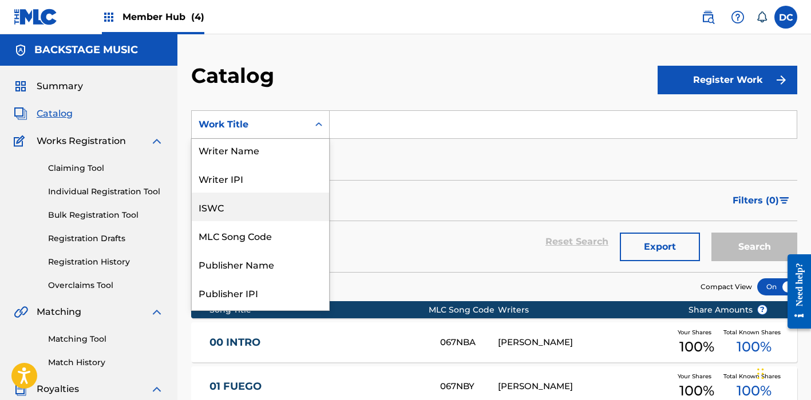
scroll to position [3, 0]
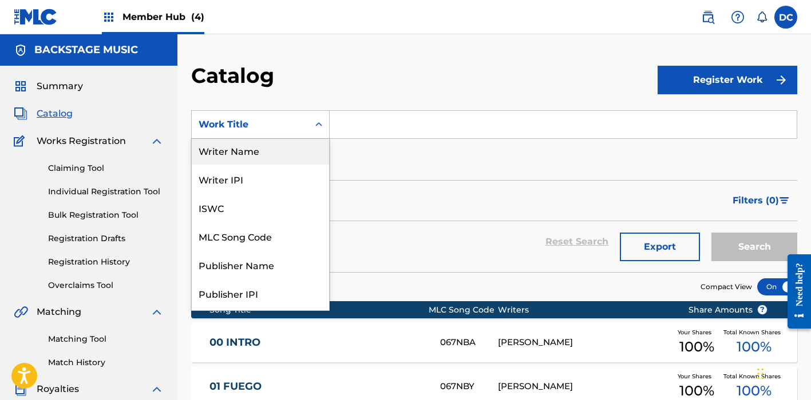
click at [263, 156] on div "Writer Name" at bounding box center [260, 150] width 137 height 29
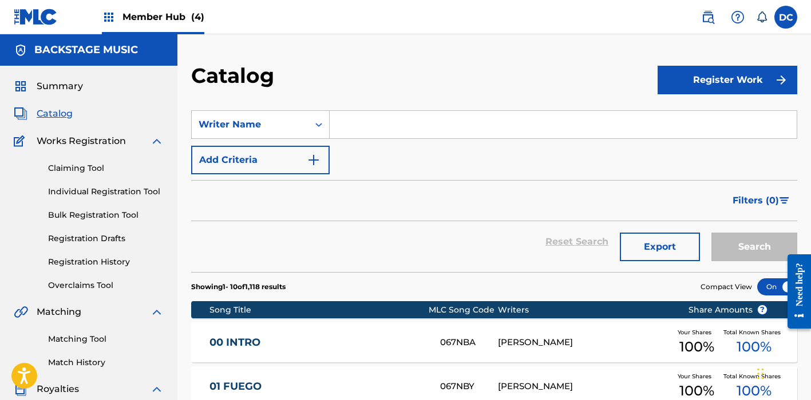
click at [374, 129] on input "Search Form" at bounding box center [562, 124] width 467 height 27
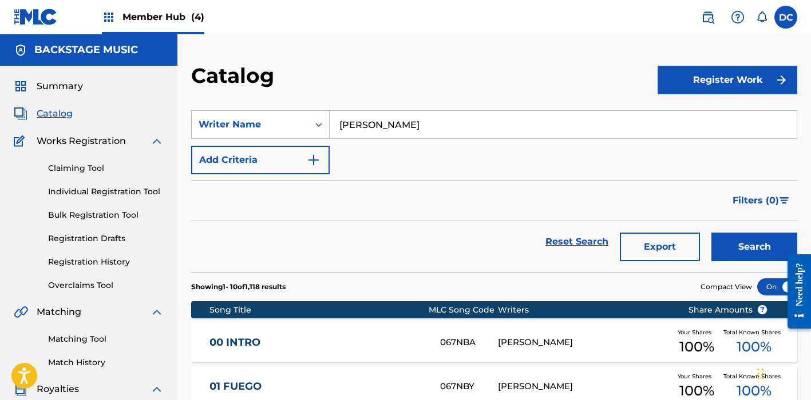
type input "[PERSON_NAME]"
click at [754, 247] on button "Search" at bounding box center [754, 247] width 86 height 29
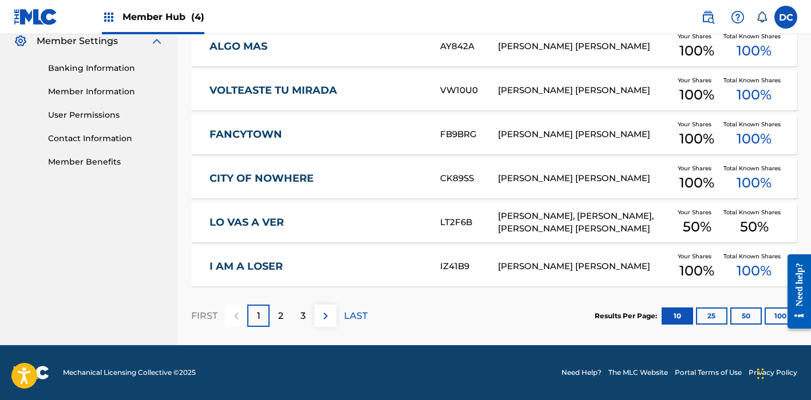
scroll to position [472, 0]
click at [736, 318] on button "50" at bounding box center [745, 316] width 31 height 17
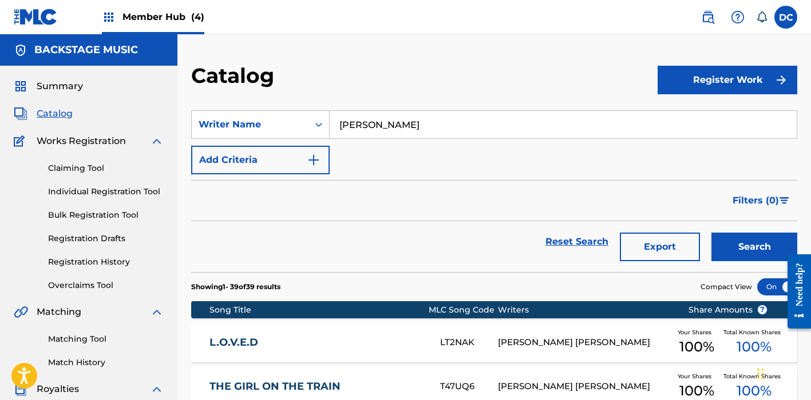
scroll to position [0, 0]
